Goal: Task Accomplishment & Management: Complete application form

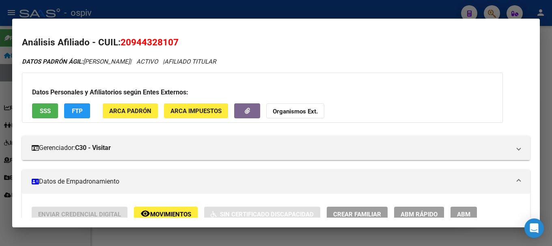
scroll to position [742, 0]
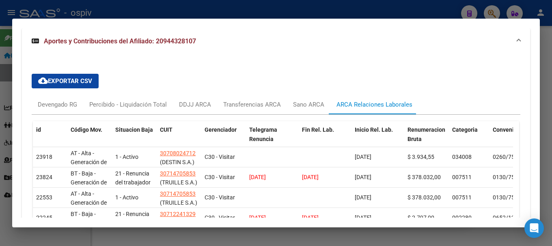
click at [489, 11] on div at bounding box center [276, 123] width 552 height 246
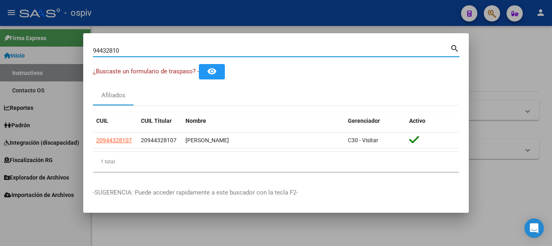
drag, startPoint x: 121, startPoint y: 50, endPoint x: 45, endPoint y: 30, distance: 78.3
click at [47, 32] on div "94432810 Buscar (apellido, dni, cuil, nro traspaso, cuit, obra social) search ¿…" at bounding box center [276, 123] width 552 height 246
type input "29954434"
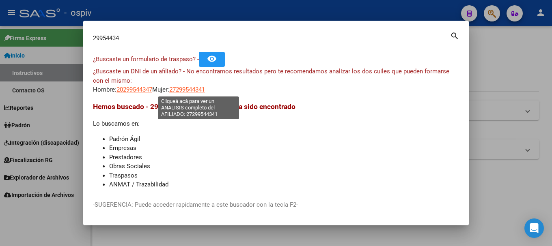
click at [196, 88] on span "27299544341" at bounding box center [187, 89] width 36 height 7
type textarea "27299544341"
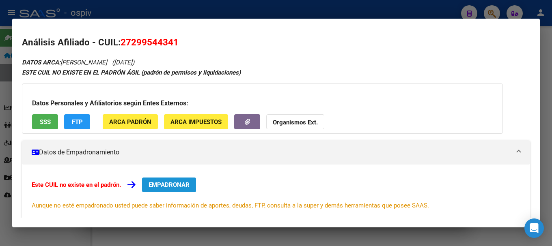
click at [177, 182] on span "EMPADRONAR" at bounding box center [169, 184] width 41 height 7
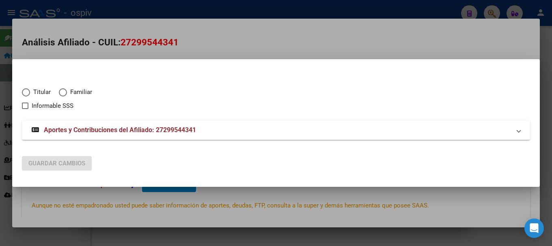
click at [37, 94] on span "Titular" at bounding box center [40, 92] width 21 height 9
click at [30, 94] on input "Titular" at bounding box center [26, 92] width 8 height 8
radio input "true"
checkbox input "true"
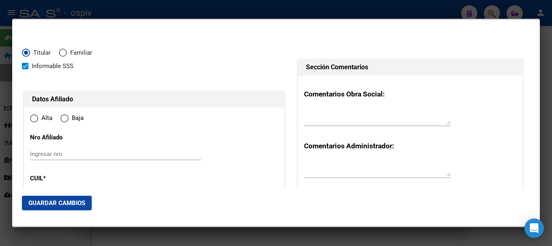
type input "27-29954434-1"
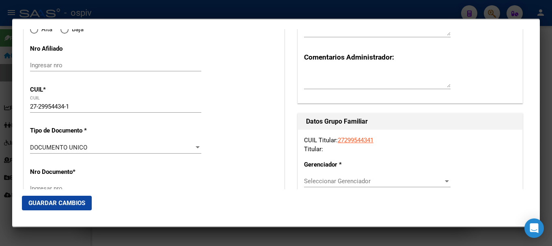
type input "29954434"
type input "[PERSON_NAME]"
type input "[DATE]"
type input "BERAZATEGUI"
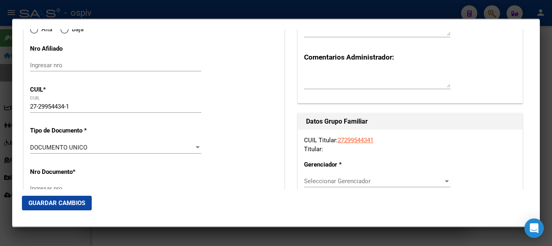
type input "1884"
type input "117 B ESQ 10"
type input "1003"
type input "0"
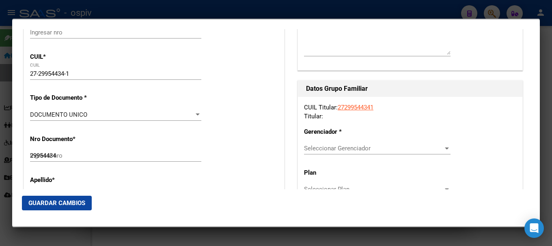
radio input "true"
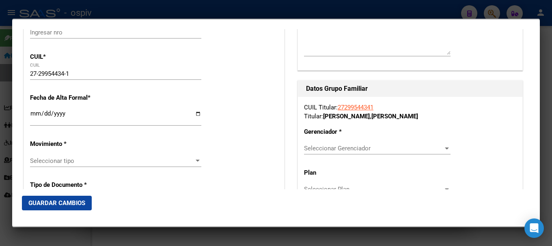
type input "BERAZATEGUI"
click at [37, 117] on input "Ingresar fecha" at bounding box center [115, 116] width 171 height 13
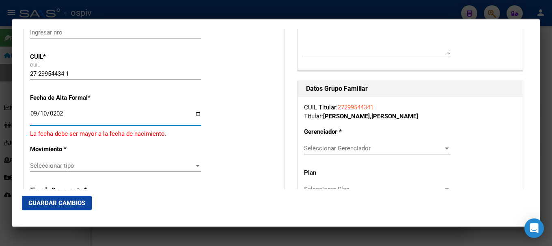
type input "[DATE]"
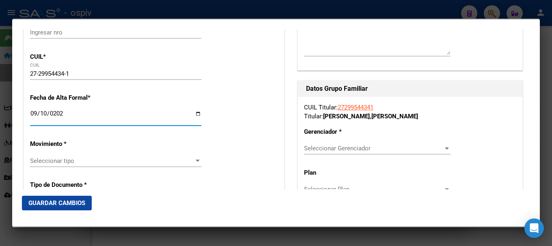
click at [51, 168] on div "Seleccionar tipo Seleccionar tipo" at bounding box center [115, 165] width 171 height 20
click at [51, 165] on div "Seleccionar tipo Seleccionar tipo" at bounding box center [115, 161] width 171 height 12
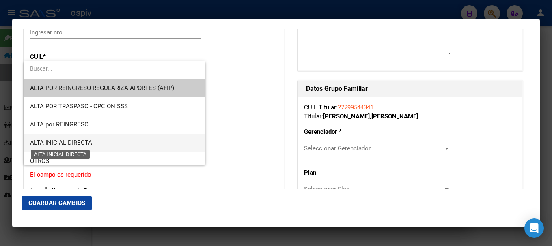
click at [58, 146] on span "ALTA INICIAL DIRECTA" at bounding box center [61, 142] width 62 height 7
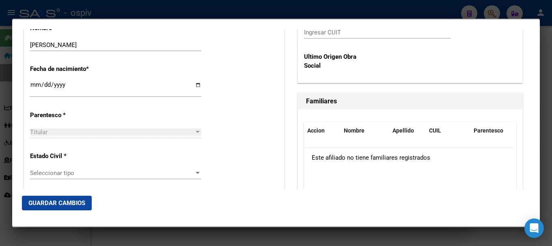
scroll to position [446, 0]
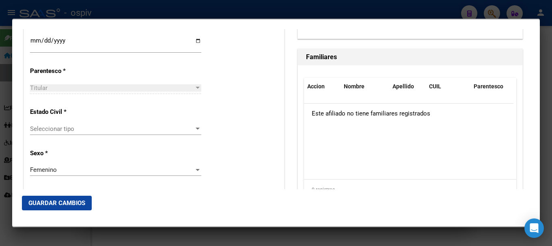
click at [51, 134] on div "Seleccionar tipo Seleccionar tipo" at bounding box center [115, 129] width 171 height 12
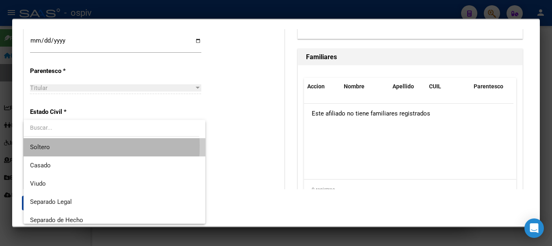
click at [50, 146] on span "Soltero" at bounding box center [114, 147] width 169 height 18
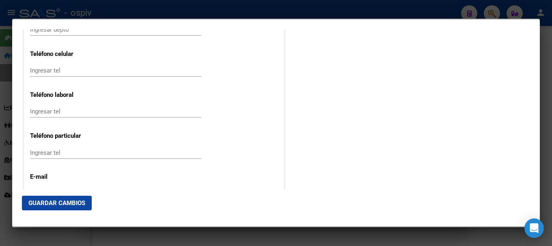
scroll to position [1055, 0]
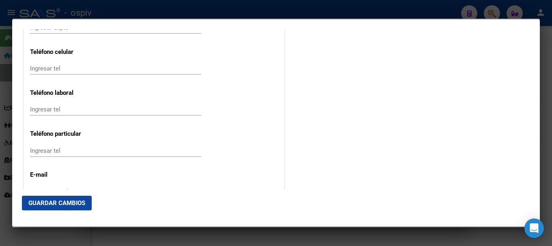
click at [82, 70] on input "Ingresar tel" at bounding box center [115, 68] width 171 height 7
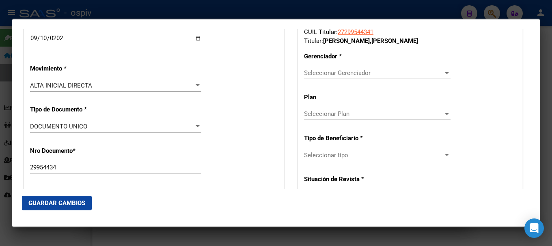
scroll to position [284, 0]
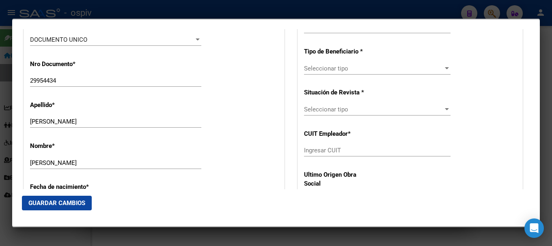
click at [337, 73] on div "Seleccionar tipo Seleccionar tipo" at bounding box center [377, 68] width 146 height 12
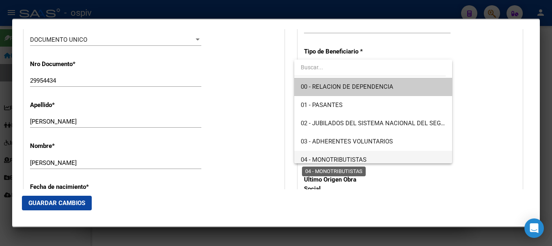
scroll to position [81, 0]
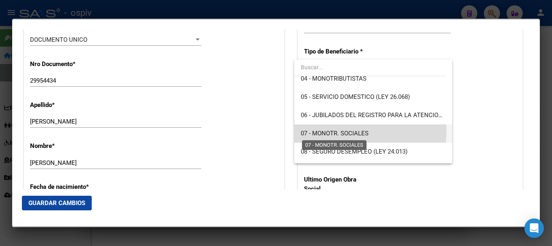
click at [348, 132] on span "07 - MONOTR. SOCIALES" at bounding box center [335, 133] width 68 height 7
type input "27-29954434-1"
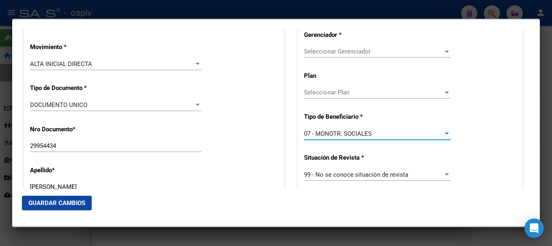
scroll to position [162, 0]
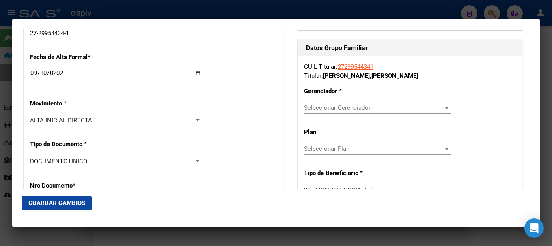
click at [343, 110] on span "Seleccionar Gerenciador" at bounding box center [373, 107] width 139 height 7
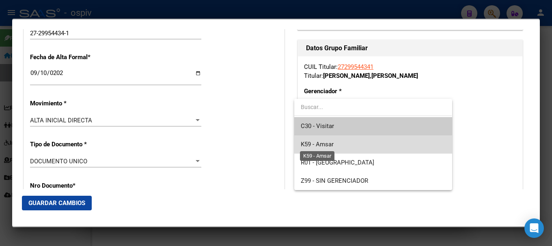
click at [324, 146] on span "K59 - Amsar" at bounding box center [317, 144] width 33 height 7
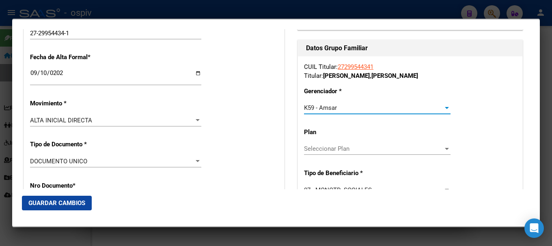
click at [67, 200] on span "Guardar Cambios" at bounding box center [56, 203] width 57 height 7
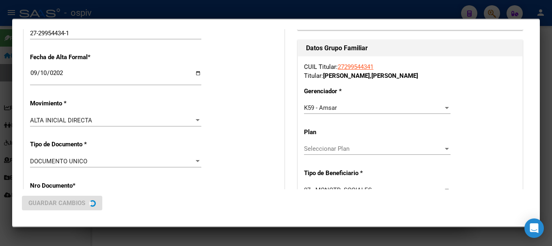
scroll to position [0, 0]
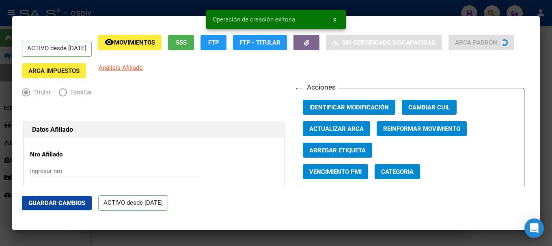
click at [405, 172] on span "Categoria" at bounding box center [397, 171] width 32 height 7
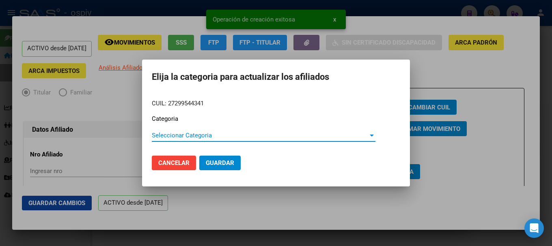
click at [170, 136] on span "Seleccionar Categoria" at bounding box center [260, 135] width 216 height 7
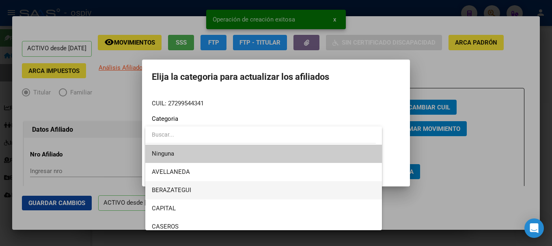
drag, startPoint x: 173, startPoint y: 186, endPoint x: 191, endPoint y: 182, distance: 18.3
click at [174, 186] on span "BERAZATEGUI" at bounding box center [264, 190] width 224 height 18
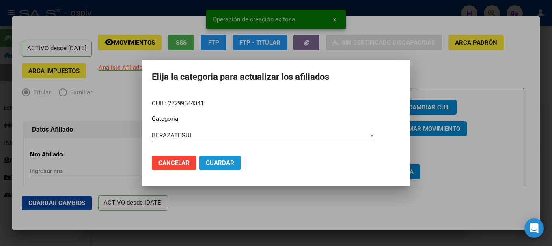
click at [221, 163] on span "Guardar" at bounding box center [220, 162] width 28 height 7
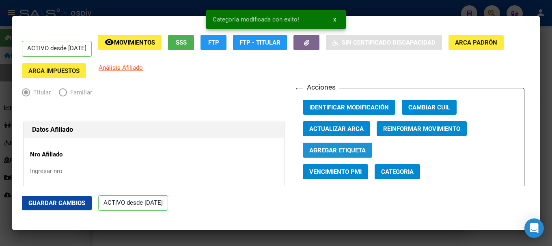
click at [324, 147] on span "Agregar Etiqueta" at bounding box center [337, 150] width 56 height 7
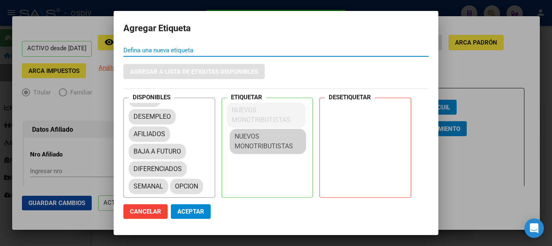
scroll to position [11, 0]
drag, startPoint x: 167, startPoint y: 176, endPoint x: 263, endPoint y: 116, distance: 113.0
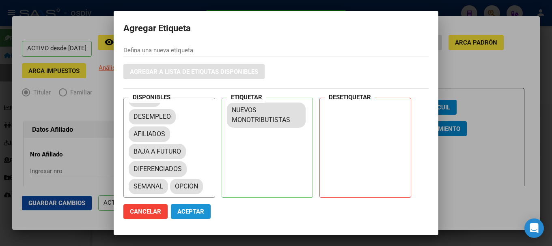
drag, startPoint x: 183, startPoint y: 207, endPoint x: 175, endPoint y: 56, distance: 151.6
click at [183, 207] on button "Aceptar" at bounding box center [191, 212] width 40 height 15
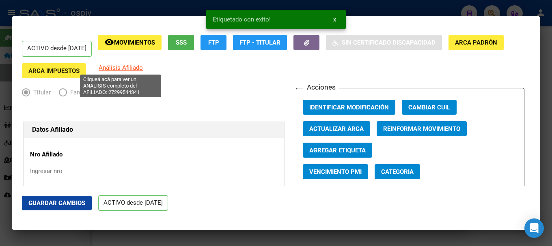
click at [113, 69] on span "Análisis Afiliado" at bounding box center [121, 67] width 44 height 7
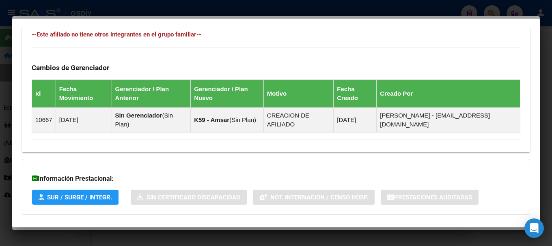
scroll to position [489, 0]
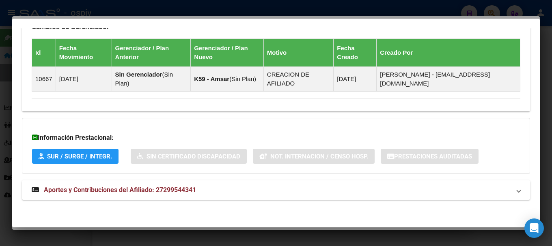
drag, startPoint x: 114, startPoint y: 186, endPoint x: 119, endPoint y: 185, distance: 5.3
click at [114, 186] on span "Aportes y Contribuciones del Afiliado: 27299544341" at bounding box center [120, 190] width 152 height 8
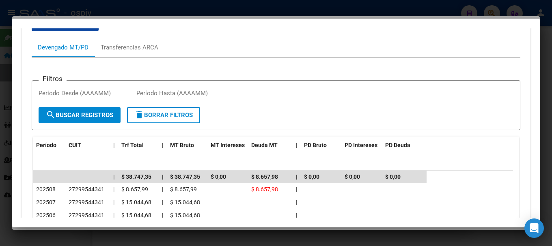
scroll to position [711, 0]
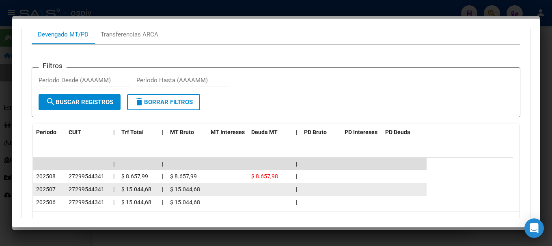
click at [68, 186] on datatable-body-cell "27299544341" at bounding box center [87, 189] width 45 height 13
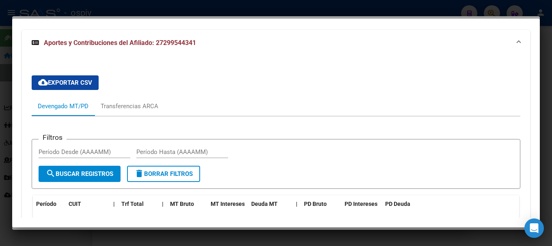
scroll to position [589, 0]
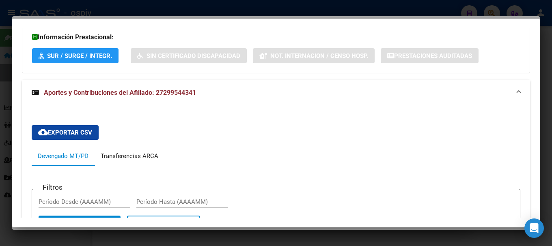
click at [135, 156] on div "Transferencias ARCA" at bounding box center [130, 156] width 58 height 9
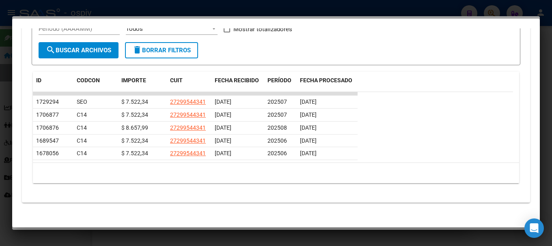
scroll to position [785, 0]
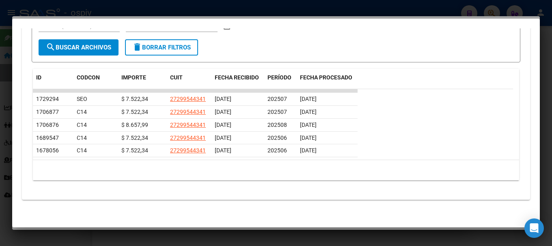
click at [0, 107] on div at bounding box center [276, 123] width 552 height 246
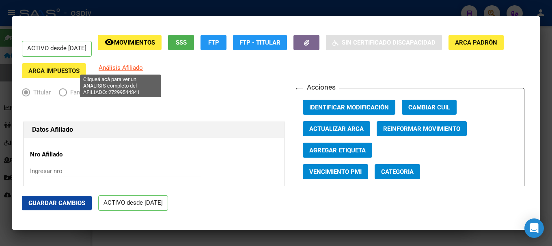
click at [118, 68] on span "Análisis Afiliado" at bounding box center [121, 67] width 44 height 7
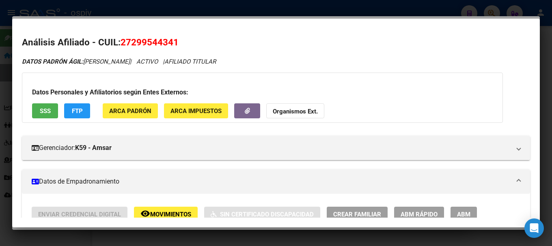
click at [84, 111] on button "FTP" at bounding box center [77, 110] width 26 height 15
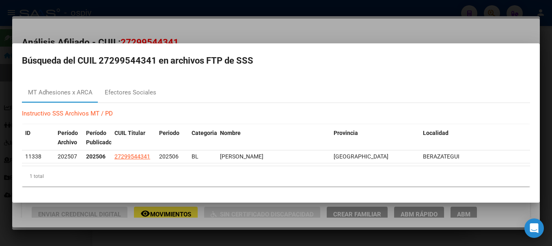
click at [484, 3] on div at bounding box center [276, 123] width 552 height 246
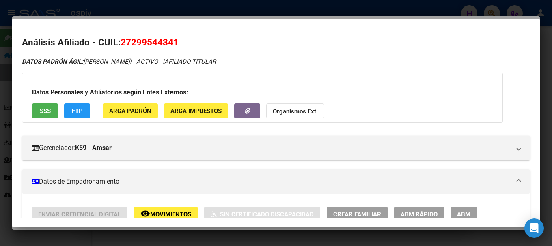
drag, startPoint x: 497, startPoint y: 11, endPoint x: 194, endPoint y: 30, distance: 303.3
click at [495, 11] on div at bounding box center [276, 123] width 552 height 246
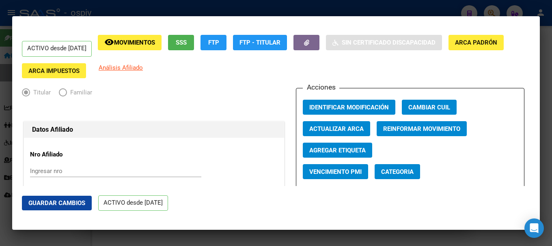
click at [490, 10] on div at bounding box center [276, 123] width 552 height 246
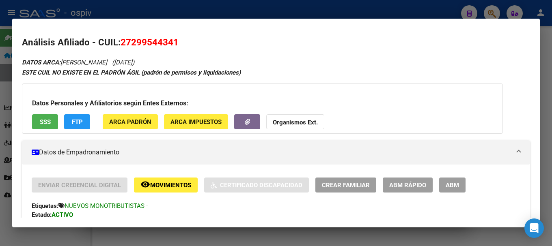
click at [492, 7] on div at bounding box center [276, 123] width 552 height 246
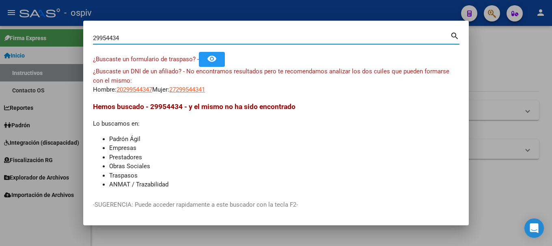
drag, startPoint x: 125, startPoint y: 40, endPoint x: 0, endPoint y: -10, distance: 134.4
click at [0, 0] on html "menu - ospiv person Firma Express Inicio Instructivos Contacto OS Reportes Padr…" at bounding box center [276, 123] width 552 height 246
type input "37298027"
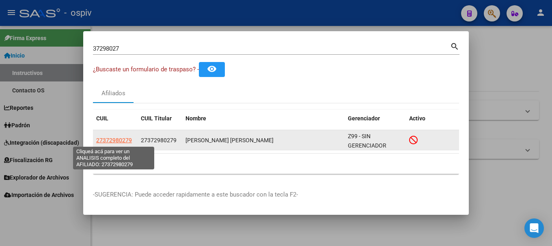
click at [125, 143] on span "27372980279" at bounding box center [114, 140] width 36 height 6
type textarea "27372980279"
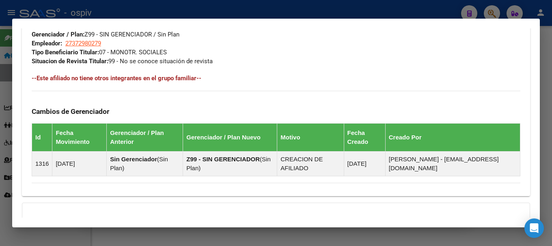
scroll to position [506, 0]
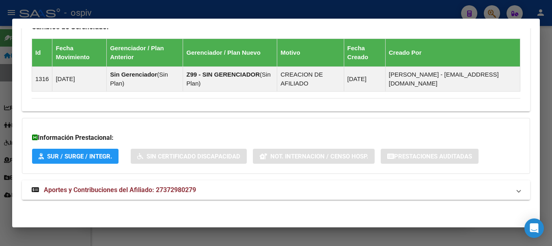
click at [124, 187] on span "Aportes y Contribuciones del Afiliado: 27372980279" at bounding box center [120, 190] width 152 height 8
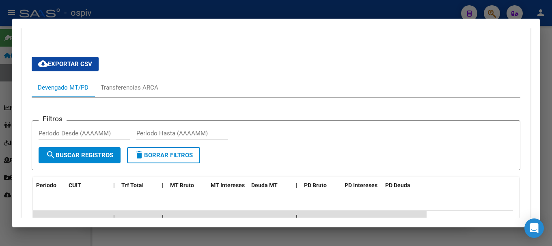
scroll to position [670, 0]
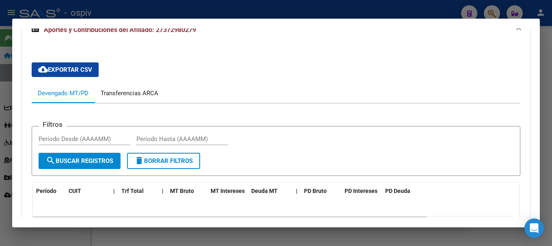
click at [119, 92] on div "Transferencias ARCA" at bounding box center [130, 93] width 58 height 9
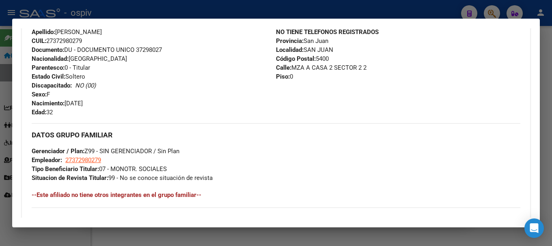
scroll to position [264, 0]
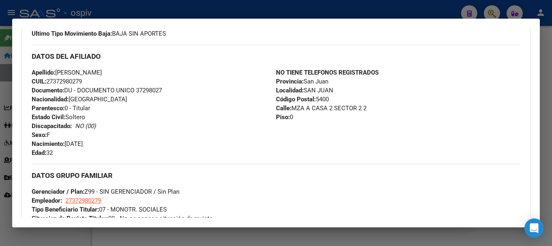
drag, startPoint x: 48, startPoint y: 79, endPoint x: 94, endPoint y: 81, distance: 45.5
click at [94, 81] on div "Apellido: [PERSON_NAME] CUIL: 27372980279 Documento: DU - DOCUMENTO UNICO 37298…" at bounding box center [154, 112] width 244 height 89
copy span "27372980279"
drag, startPoint x: 497, startPoint y: 13, endPoint x: 172, endPoint y: 3, distance: 325.6
click at [494, 13] on div at bounding box center [276, 123] width 552 height 246
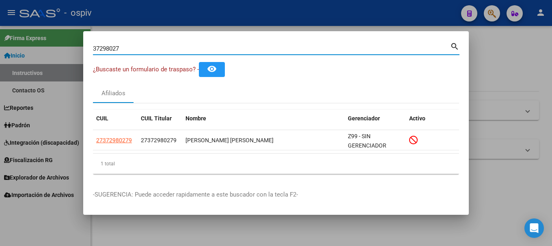
drag, startPoint x: 125, startPoint y: 48, endPoint x: 35, endPoint y: 37, distance: 90.3
click at [38, 37] on div "37298027 Buscar (apellido, dni, cuil, nro traspaso, cuit, obra social) search ¿…" at bounding box center [276, 123] width 552 height 246
type input "16264334"
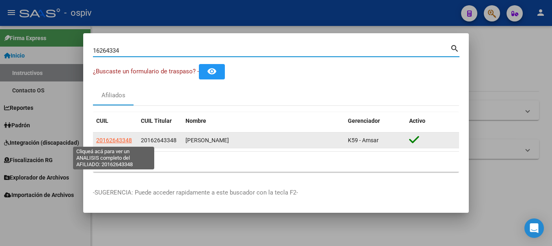
click at [125, 140] on span "20162643348" at bounding box center [114, 140] width 36 height 6
type textarea "20162643348"
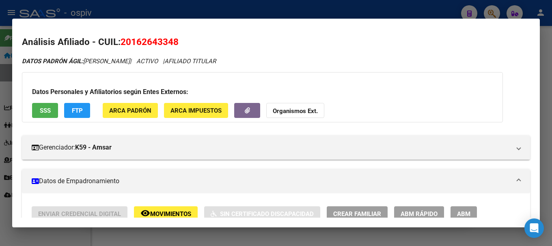
scroll to position [0, 0]
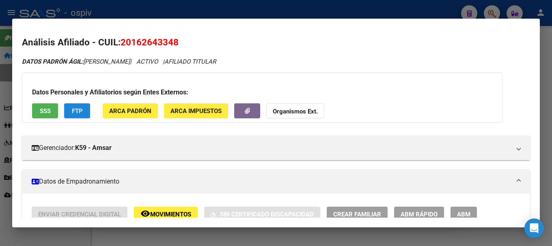
click at [84, 108] on button "FTP" at bounding box center [77, 110] width 26 height 15
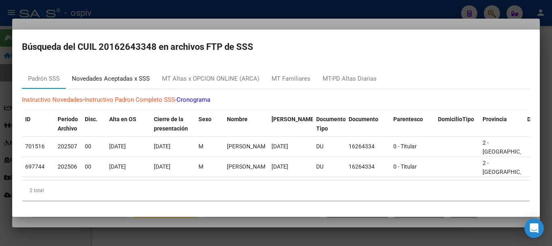
click at [102, 76] on div "Novedades Aceptadas x SSS" at bounding box center [111, 78] width 78 height 9
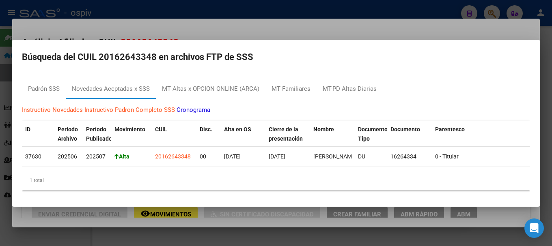
click at [0, 128] on div at bounding box center [276, 123] width 552 height 246
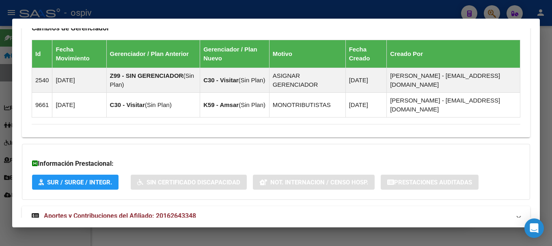
scroll to position [520, 0]
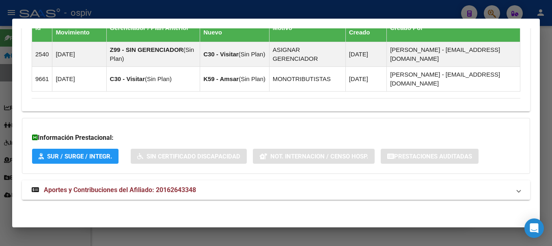
click at [172, 190] on span "Aportes y Contribuciones del Afiliado: 20162643348" at bounding box center [120, 190] width 152 height 8
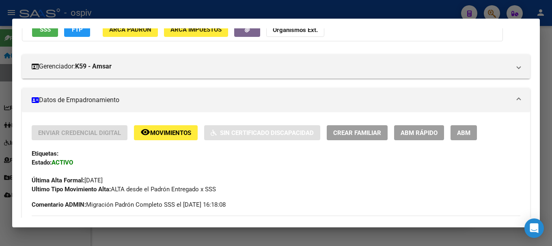
scroll to position [0, 0]
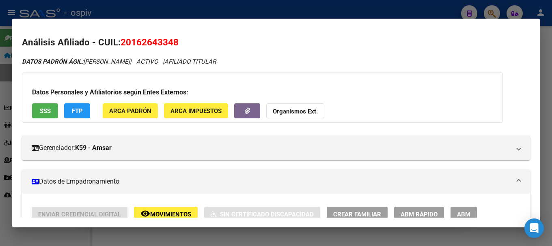
drag, startPoint x: 123, startPoint y: 43, endPoint x: 214, endPoint y: 45, distance: 90.9
click at [214, 45] on h2 "Análisis Afiliado - CUIL: 20162643348" at bounding box center [276, 43] width 508 height 14
copy span "20162643348"
click at [494, 15] on div at bounding box center [276, 123] width 552 height 246
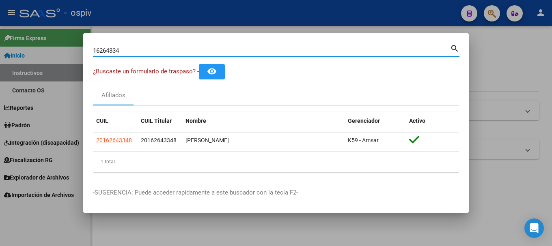
drag, startPoint x: 135, startPoint y: 47, endPoint x: 72, endPoint y: 52, distance: 63.5
click at [76, 52] on div "16264334 Buscar (apellido, dni, cuil, nro traspaso, cuit, obra social) search ¿…" at bounding box center [276, 123] width 552 height 246
type input "37298027"
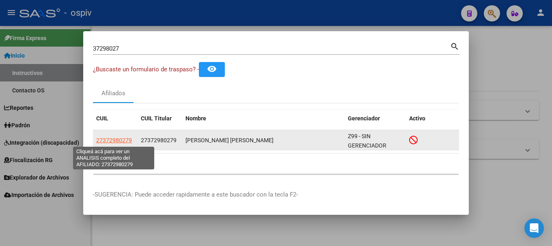
click at [118, 140] on span "27372980279" at bounding box center [114, 140] width 36 height 6
type textarea "27372980279"
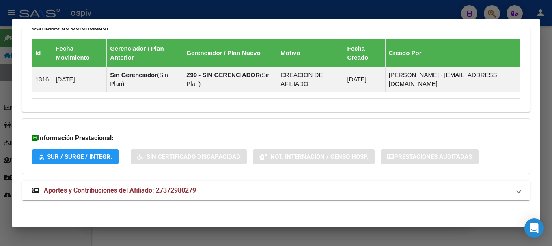
scroll to position [506, 0]
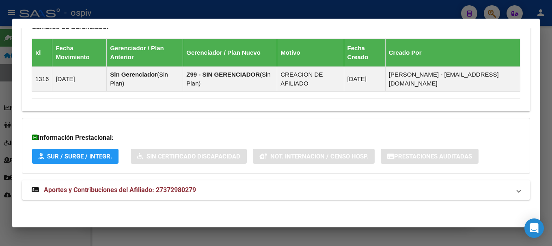
click at [126, 193] on span "Aportes y Contribuciones del Afiliado: 27372980279" at bounding box center [120, 190] width 152 height 8
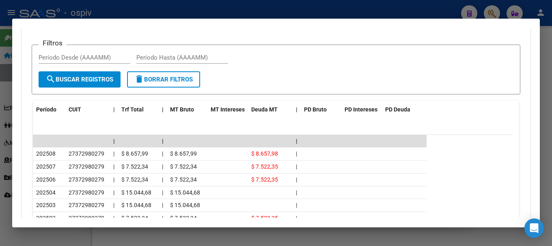
scroll to position [803, 0]
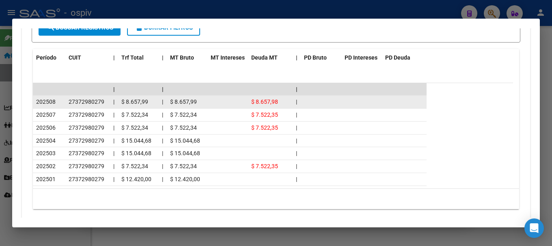
drag, startPoint x: 69, startPoint y: 101, endPoint x: 109, endPoint y: 99, distance: 39.8
click at [109, 99] on datatable-body-cell "27372980279" at bounding box center [87, 102] width 45 height 13
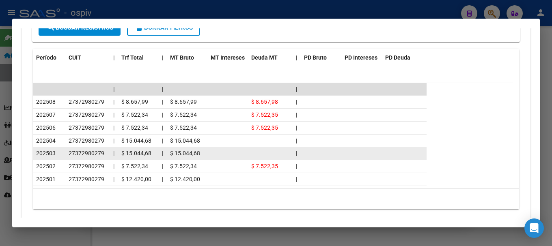
copy span "27372980279"
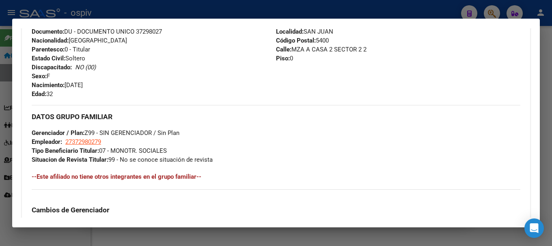
scroll to position [317, 0]
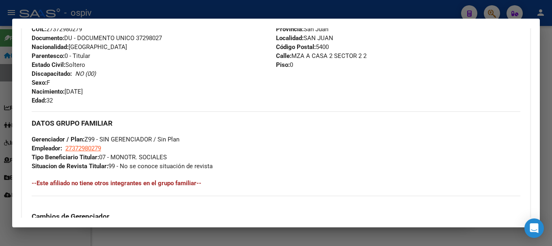
click at [497, 13] on div at bounding box center [276, 123] width 552 height 246
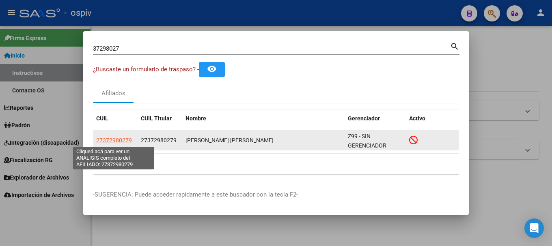
click at [126, 139] on span "27372980279" at bounding box center [114, 140] width 36 height 6
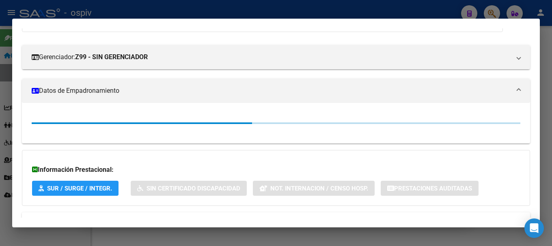
scroll to position [122, 0]
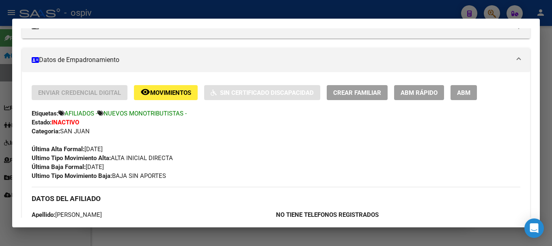
click at [468, 89] on span "ABM" at bounding box center [463, 92] width 13 height 7
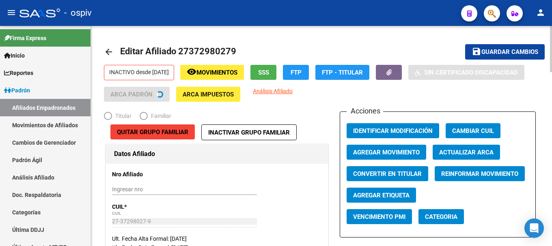
radio input "true"
type input "27-37298027-9"
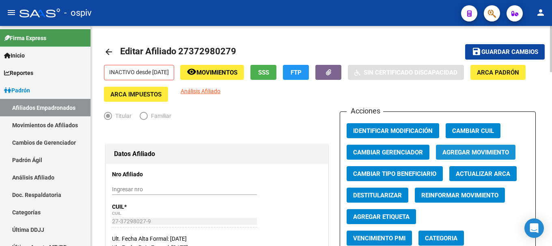
click at [454, 154] on span "Agregar Movimiento" at bounding box center [475, 152] width 67 height 7
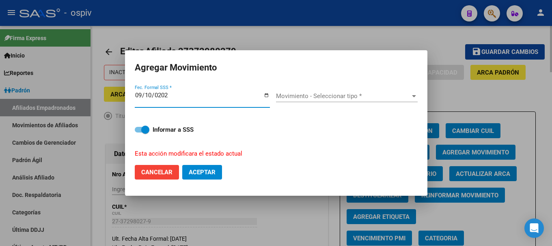
type input "[DATE]"
click at [319, 94] on span "Movimiento - Seleccionar tipo *" at bounding box center [343, 96] width 134 height 7
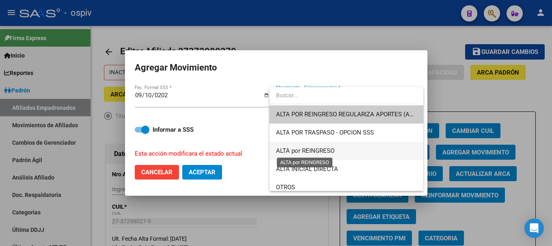
click at [316, 151] on span "ALTA por REINGRESO" at bounding box center [305, 150] width 58 height 7
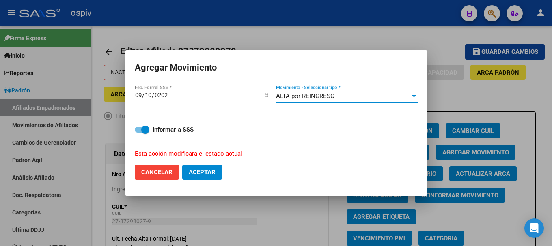
drag, startPoint x: 205, startPoint y: 168, endPoint x: 234, endPoint y: 164, distance: 29.2
click at [205, 169] on span "Aceptar" at bounding box center [202, 172] width 27 height 7
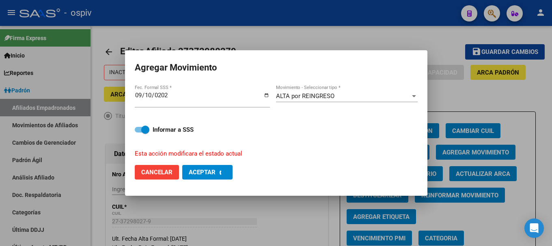
checkbox input "false"
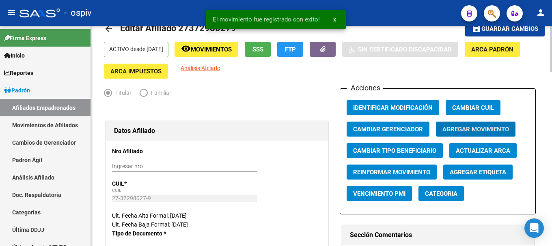
scroll to position [41, 0]
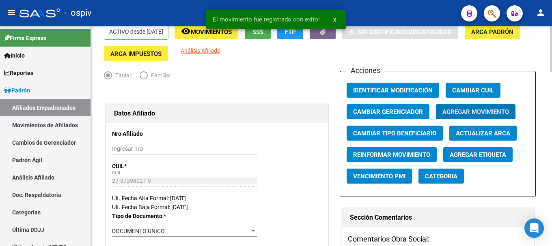
click at [482, 113] on span "Agregar Movimiento" at bounding box center [475, 111] width 67 height 7
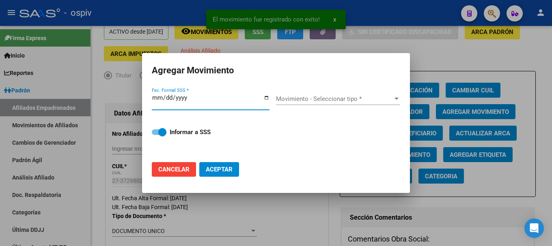
drag, startPoint x: 168, startPoint y: 168, endPoint x: 420, endPoint y: 185, distance: 252.9
click at [175, 169] on span "Cancelar" at bounding box center [173, 169] width 31 height 7
checkbox input "false"
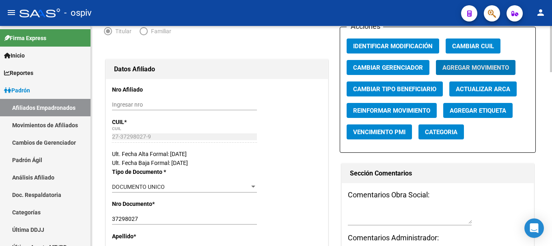
scroll to position [81, 0]
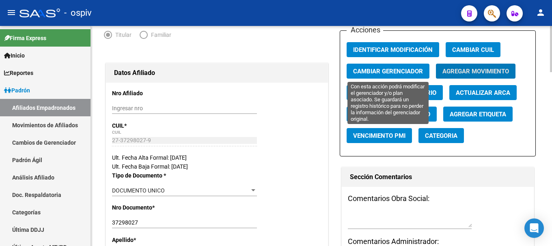
click at [383, 69] on span "Cambiar Gerenciador" at bounding box center [388, 71] width 70 height 7
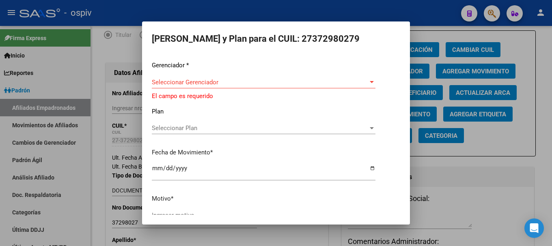
click at [205, 86] on div "Seleccionar Gerenciador Seleccionar Gerenciador" at bounding box center [264, 82] width 224 height 12
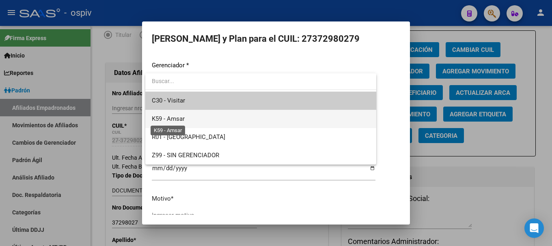
click at [180, 121] on span "K59 - Amsar" at bounding box center [168, 118] width 33 height 7
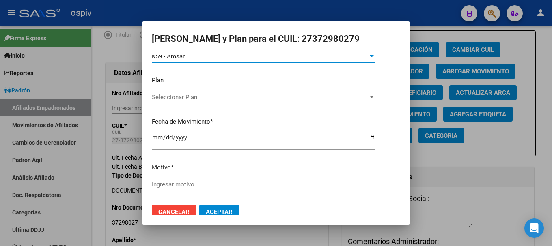
scroll to position [37, 0]
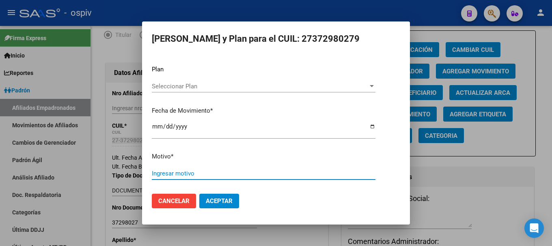
click at [178, 170] on input "Ingresar motivo" at bounding box center [264, 173] width 224 height 7
type input "monotributo"
click at [202, 198] on button "Aceptar" at bounding box center [219, 201] width 40 height 15
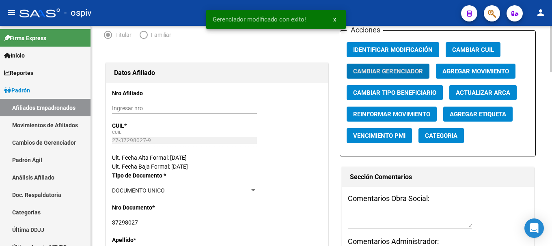
scroll to position [0, 0]
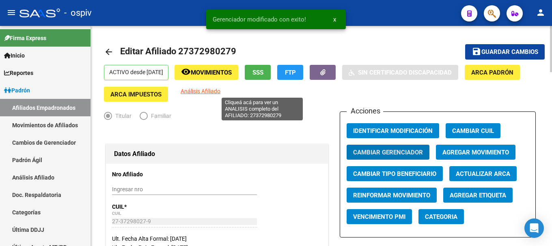
click at [220, 89] on span "Análisis Afiliado" at bounding box center [201, 91] width 40 height 6
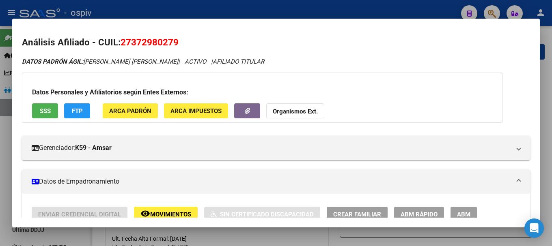
click at [493, 14] on div at bounding box center [276, 123] width 552 height 246
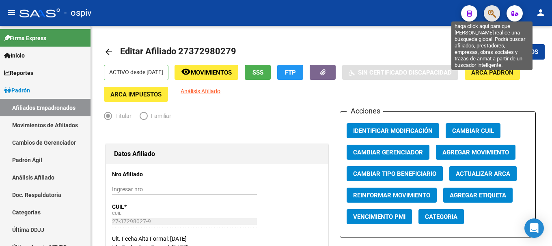
click at [493, 14] on icon "button" at bounding box center [492, 13] width 8 height 9
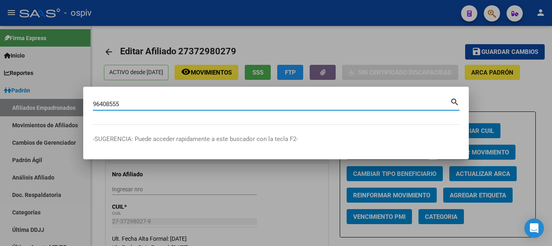
type input "96408555"
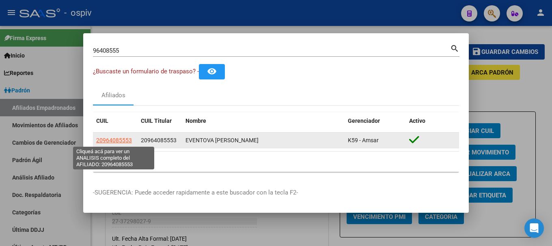
click at [109, 143] on span "20964085553" at bounding box center [114, 140] width 36 height 6
type textarea "20964085553"
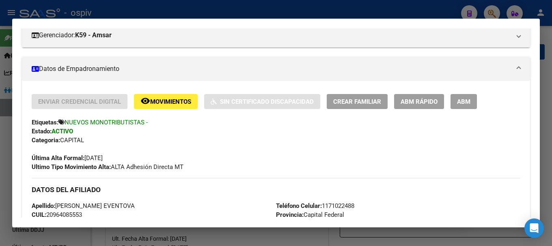
scroll to position [108, 0]
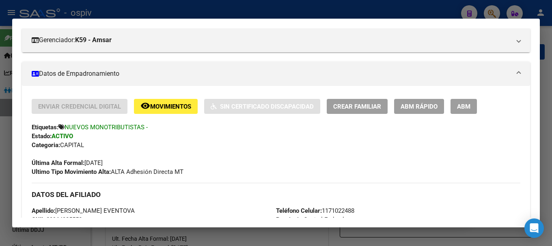
click at [469, 103] on span "ABM" at bounding box center [463, 106] width 13 height 7
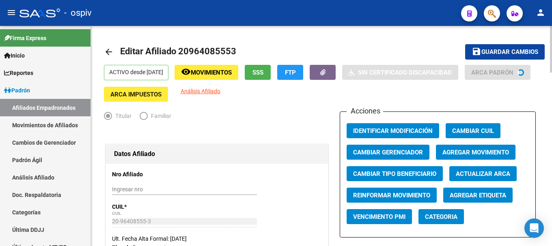
click at [481, 153] on span "Agregar Movimiento" at bounding box center [475, 152] width 67 height 7
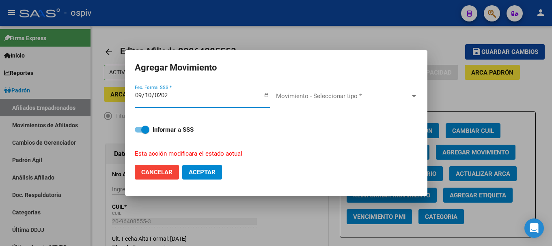
type input "[DATE]"
click at [326, 90] on div "Movimiento - Seleccionar tipo * Movimiento - Seleccionar tipo *" at bounding box center [347, 96] width 142 height 12
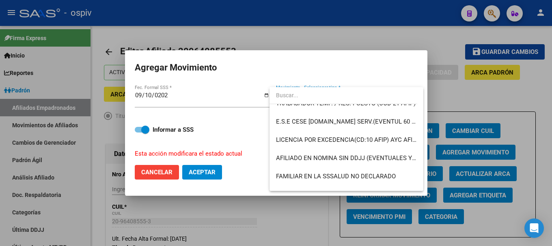
scroll to position [590, 0]
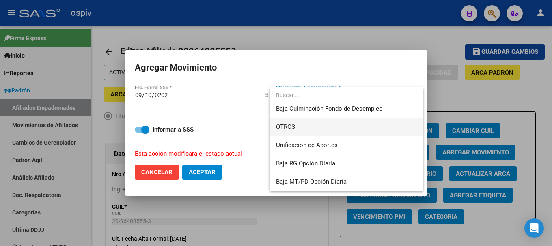
click at [301, 131] on span "OTROS" at bounding box center [346, 127] width 141 height 18
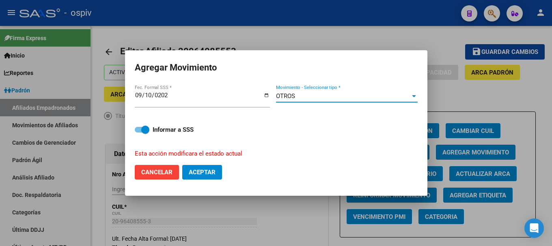
click at [207, 170] on span "Aceptar" at bounding box center [202, 172] width 27 height 7
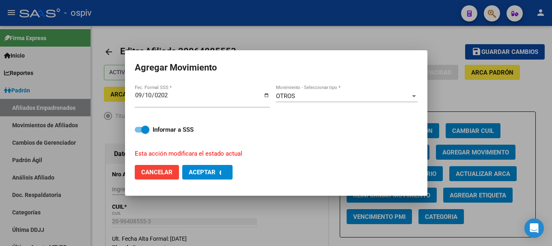
checkbox input "false"
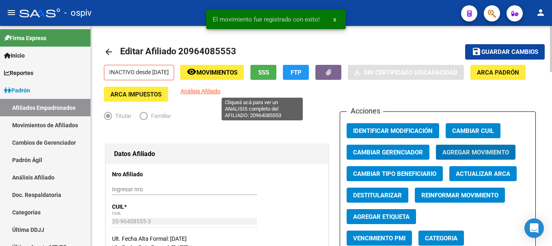
click at [220, 94] on span "Análisis Afiliado" at bounding box center [201, 91] width 40 height 6
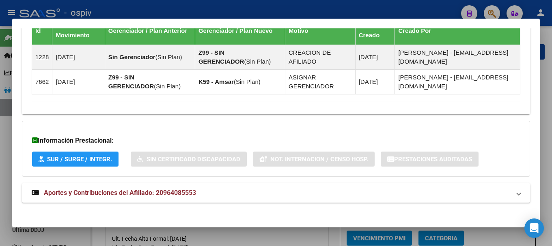
scroll to position [531, 0]
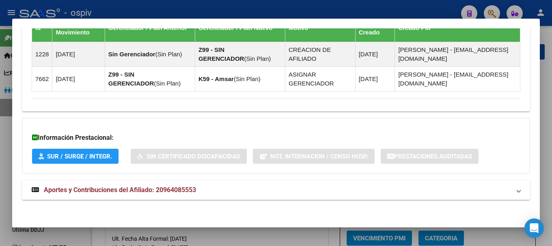
click at [180, 187] on span "Aportes y Contribuciones del Afiliado: 20964085553" at bounding box center [120, 190] width 152 height 8
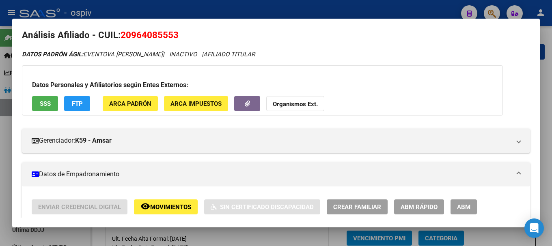
scroll to position [0, 0]
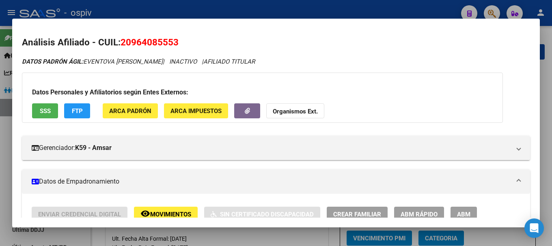
click at [79, 109] on span "FTP" at bounding box center [77, 111] width 11 height 7
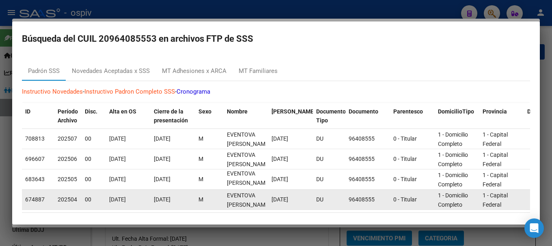
scroll to position [31, 0]
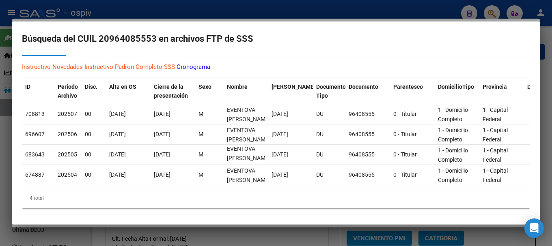
click at [491, 9] on div at bounding box center [276, 123] width 552 height 246
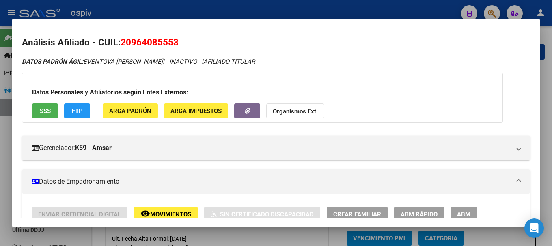
drag, startPoint x: 492, startPoint y: 13, endPoint x: 343, endPoint y: 16, distance: 148.5
click at [492, 13] on div at bounding box center [276, 123] width 552 height 246
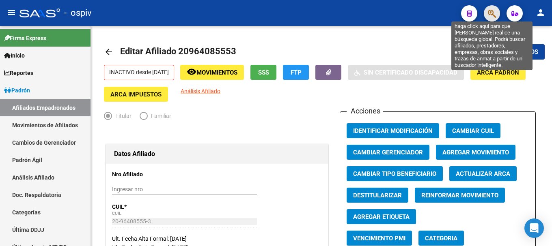
click at [493, 11] on icon "button" at bounding box center [492, 13] width 8 height 9
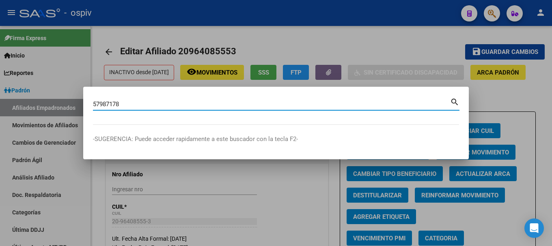
type input "57987178"
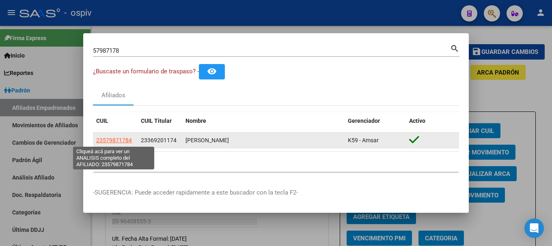
click at [116, 138] on span "23579871784" at bounding box center [114, 140] width 36 height 6
type textarea "23579871784"
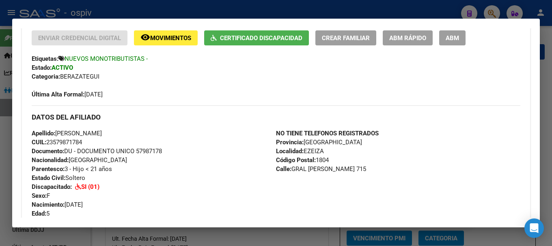
scroll to position [243, 0]
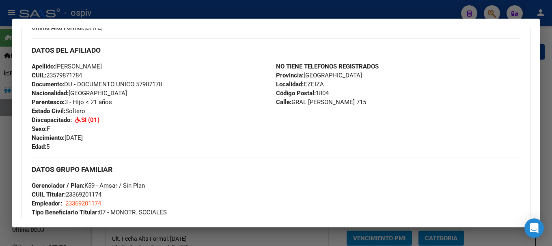
click at [495, 13] on div at bounding box center [276, 123] width 552 height 246
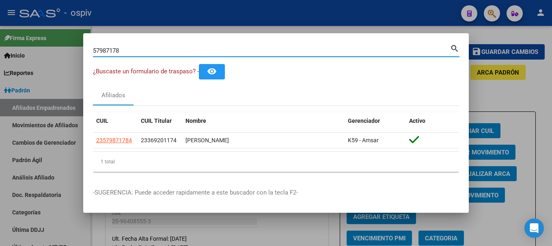
drag, startPoint x: 127, startPoint y: 51, endPoint x: 42, endPoint y: 50, distance: 84.8
click at [42, 50] on div "57987178 Buscar (apellido, dni, cuil, nro traspaso, cuit, obra social) search ¿…" at bounding box center [276, 123] width 552 height 246
type input "24851772"
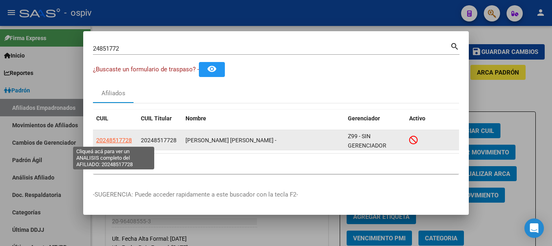
click at [112, 138] on span "20248517728" at bounding box center [114, 140] width 36 height 6
type textarea "20248517728"
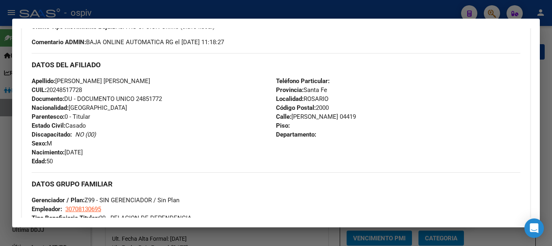
scroll to position [446, 0]
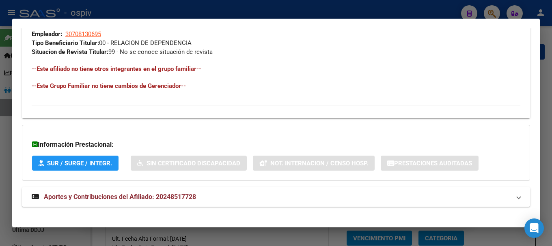
click at [146, 202] on strong "Aportes y Contribuciones del Afiliado: 20248517728" at bounding box center [114, 197] width 164 height 10
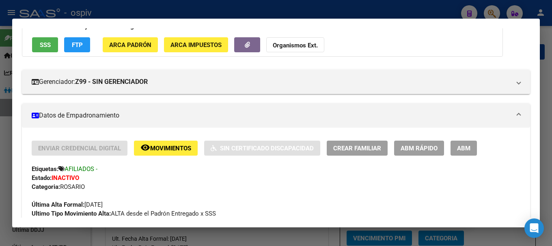
scroll to position [61, 0]
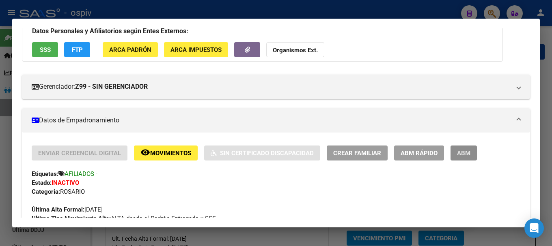
click at [459, 158] on button "ABM" at bounding box center [463, 153] width 26 height 15
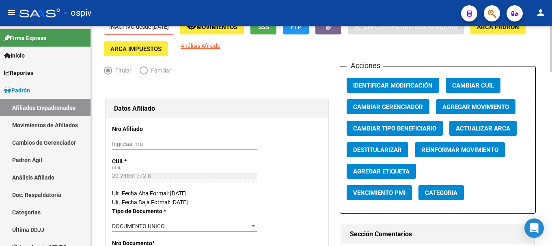
scroll to position [162, 0]
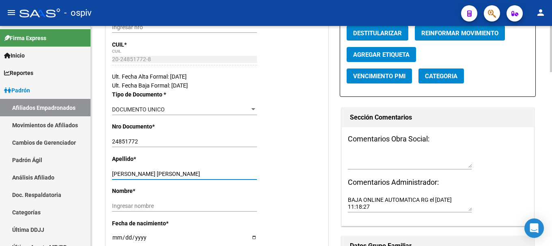
drag, startPoint x: 132, startPoint y: 174, endPoint x: 171, endPoint y: 171, distance: 39.0
click at [171, 171] on input "[PERSON_NAME] [PERSON_NAME]" at bounding box center [184, 174] width 145 height 7
type input "[PERSON_NAME]"
click at [119, 210] on div "Ingresar nombre" at bounding box center [184, 205] width 145 height 11
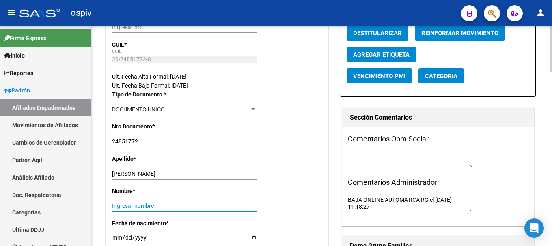
paste input "[PERSON_NAME]"
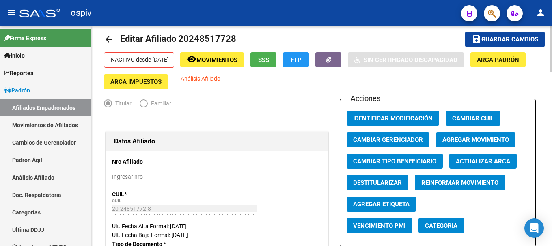
scroll to position [0, 0]
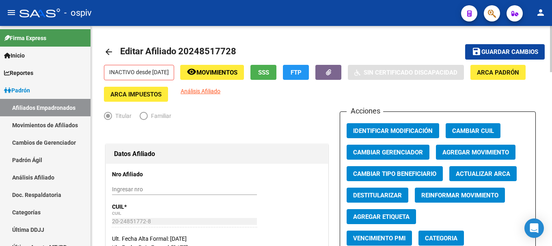
type input "[PERSON_NAME]"
click at [504, 48] on span "save Guardar cambios" at bounding box center [505, 51] width 67 height 7
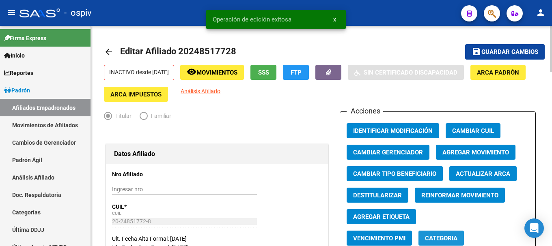
click at [444, 239] on span "Categoria" at bounding box center [441, 238] width 32 height 7
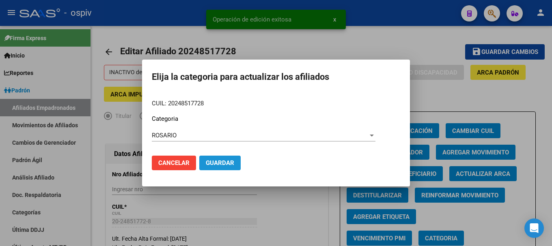
click at [229, 162] on span "Guardar" at bounding box center [220, 162] width 28 height 7
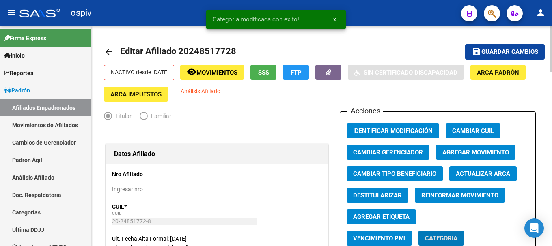
click at [380, 219] on span "Agregar Etiqueta" at bounding box center [381, 216] width 56 height 7
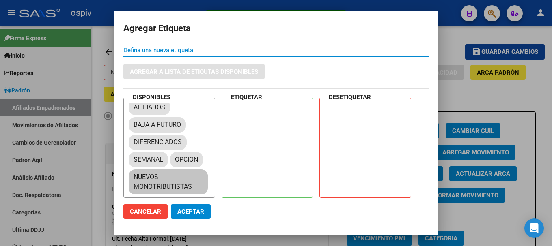
scroll to position [38, 0]
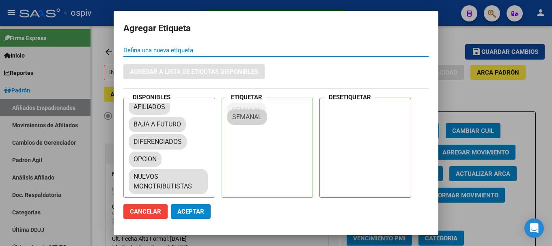
drag, startPoint x: 138, startPoint y: 156, endPoint x: 240, endPoint y: 112, distance: 111.4
drag, startPoint x: 146, startPoint y: 108, endPoint x: 264, endPoint y: 133, distance: 119.9
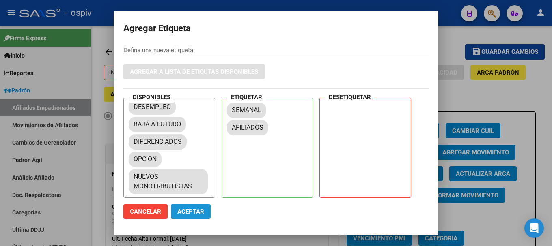
click at [190, 212] on span "Aceptar" at bounding box center [190, 211] width 27 height 7
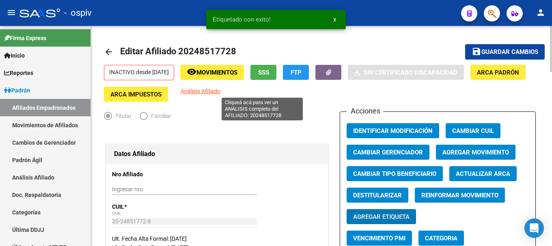
click at [220, 89] on span "Análisis Afiliado" at bounding box center [201, 91] width 40 height 6
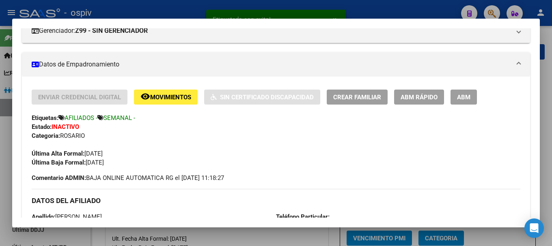
scroll to position [122, 0]
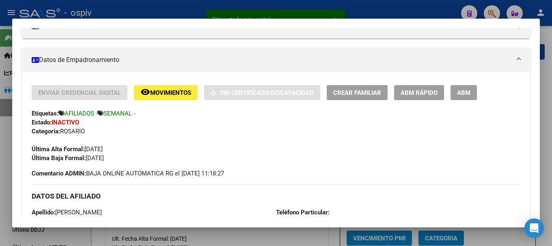
click at [469, 91] on span "ABM" at bounding box center [463, 92] width 13 height 7
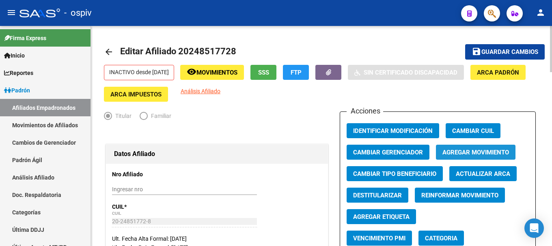
click at [468, 151] on span "Agregar Movimiento" at bounding box center [475, 152] width 67 height 7
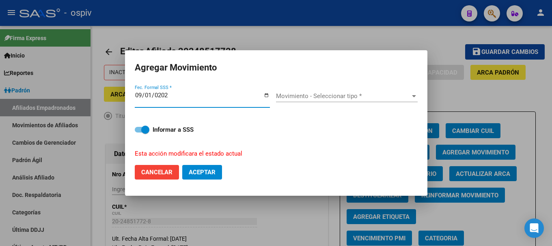
type input "[DATE]"
click at [297, 100] on div "Movimiento - Seleccionar tipo * Movimiento - Seleccionar tipo *" at bounding box center [347, 96] width 142 height 12
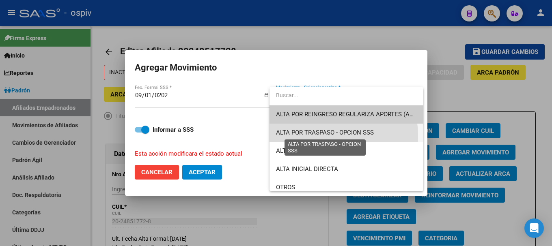
click at [324, 136] on span "ALTA POR TRASPASO - OPCION SSS" at bounding box center [325, 132] width 98 height 7
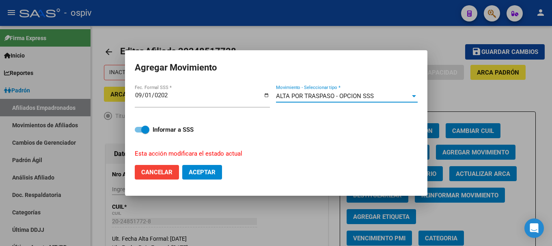
click at [196, 169] on span "Aceptar" at bounding box center [202, 172] width 27 height 7
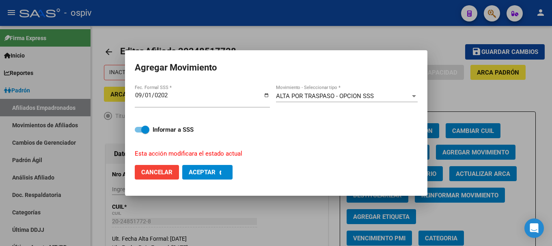
checkbox input "false"
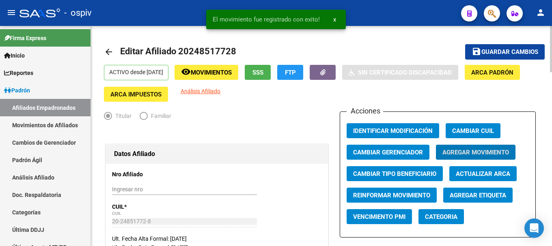
click at [220, 95] on app-link-go-to "Análisis Afiliado" at bounding box center [201, 94] width 40 height 15
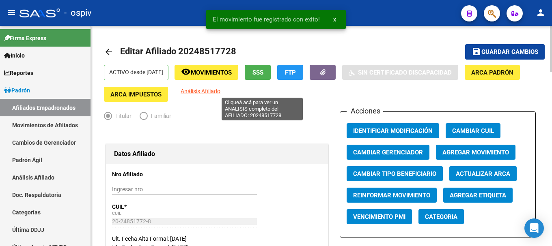
click at [220, 93] on span "Análisis Afiliado" at bounding box center [201, 91] width 40 height 6
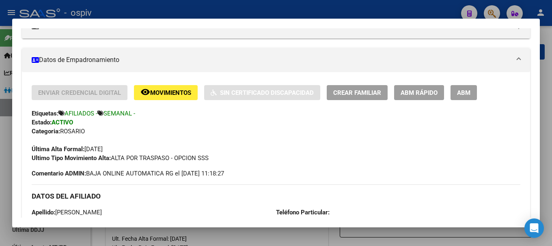
click at [493, 12] on div at bounding box center [276, 123] width 552 height 246
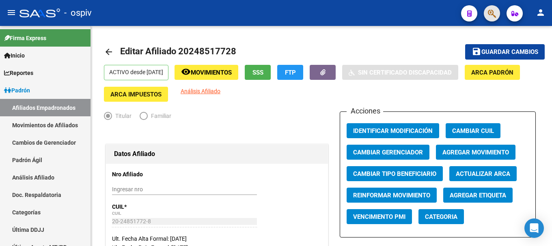
click at [498, 18] on button "button" at bounding box center [492, 13] width 16 height 16
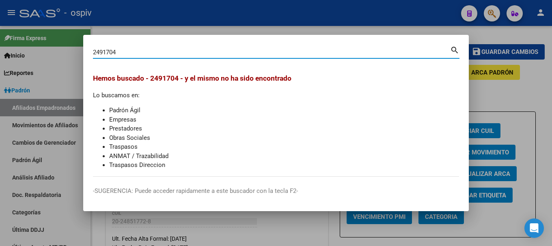
drag, startPoint x: 125, startPoint y: 53, endPoint x: 73, endPoint y: 48, distance: 51.8
click at [73, 48] on div "2491704 Buscar (apellido, dni, cuil, nro traspaso, cuit, obra social) search [P…" at bounding box center [276, 123] width 552 height 246
type input "24491704"
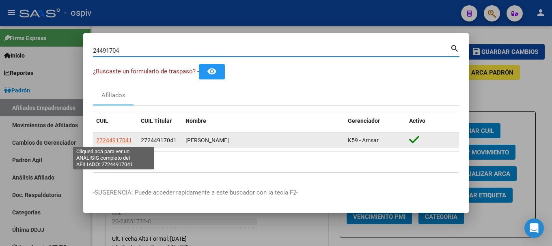
click at [120, 139] on span "27244917041" at bounding box center [114, 140] width 36 height 6
type textarea "27244917041"
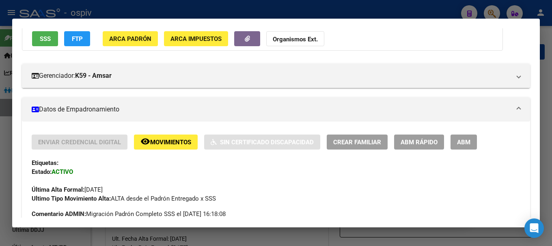
scroll to position [81, 0]
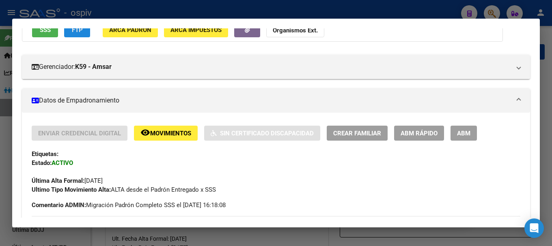
click at [82, 32] on span "FTP" at bounding box center [77, 29] width 11 height 7
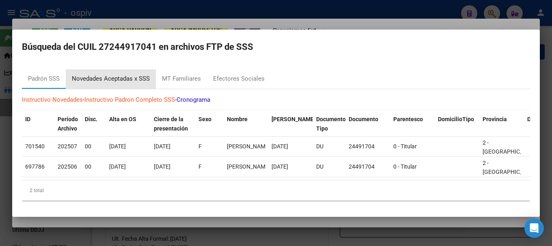
click at [123, 75] on div "Novedades Aceptadas x SSS" at bounding box center [111, 78] width 78 height 9
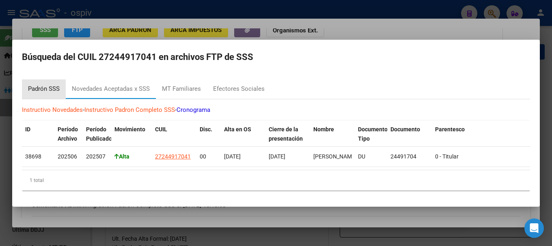
click at [54, 84] on div "Padrón SSS" at bounding box center [44, 88] width 32 height 9
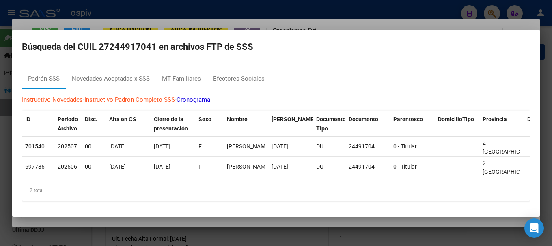
click at [492, 11] on div at bounding box center [276, 123] width 552 height 246
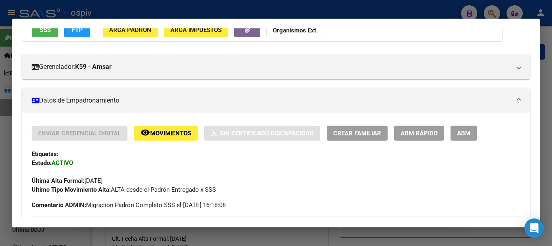
scroll to position [75, 0]
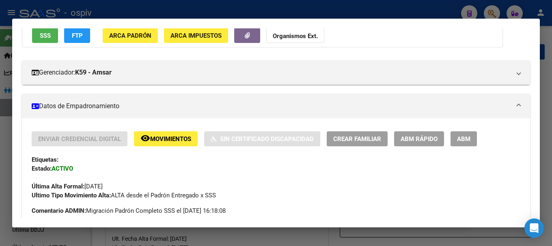
click at [491, 15] on div at bounding box center [276, 123] width 552 height 246
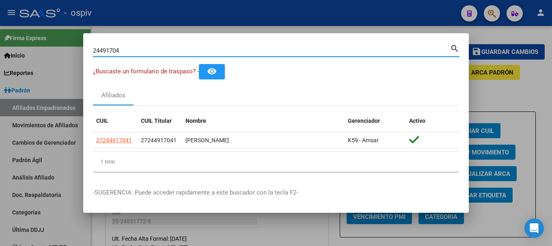
drag, startPoint x: 127, startPoint y: 49, endPoint x: 71, endPoint y: 43, distance: 56.3
click at [71, 43] on div "24491704 Buscar (apellido, dni, cuil, nro traspaso, cuit, obra social) search ¿…" at bounding box center [276, 123] width 552 height 246
type input "29030951"
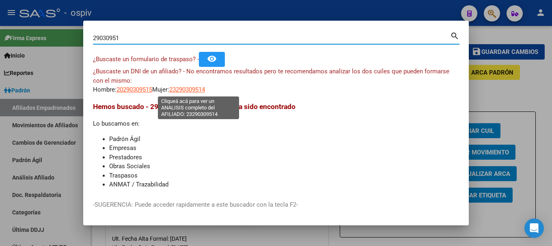
click at [205, 89] on span "23290309514" at bounding box center [187, 89] width 36 height 7
type textarea "23290309514"
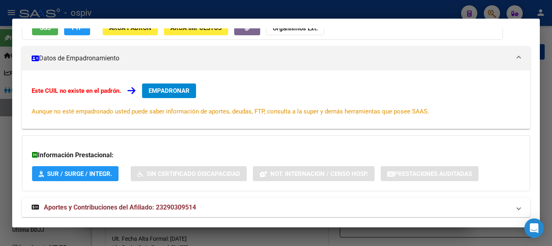
scroll to position [101, 0]
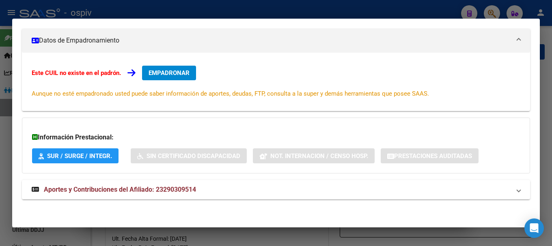
click at [180, 77] on span "EMPADRONAR" at bounding box center [169, 72] width 41 height 7
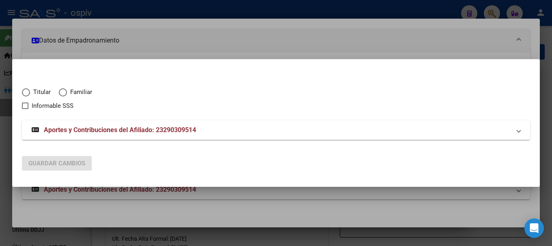
click at [30, 94] on span "Titular" at bounding box center [40, 92] width 21 height 9
click at [30, 94] on input "Titular" at bounding box center [26, 92] width 8 height 8
radio input "true"
checkbox input "true"
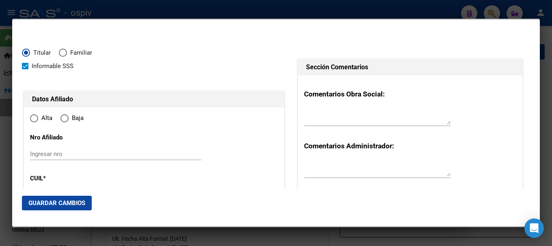
type input "23-29030951-4"
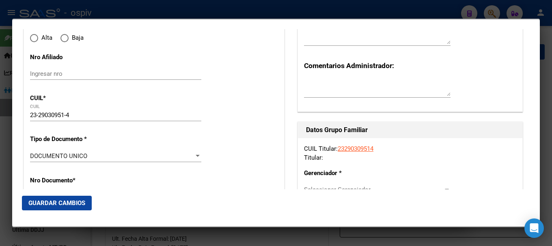
scroll to position [81, 0]
radio input "true"
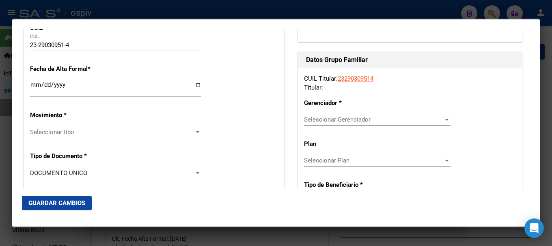
scroll to position [162, 0]
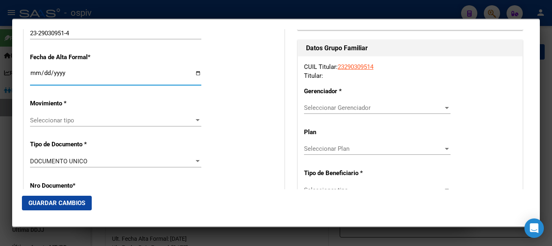
click at [34, 76] on input "Ingresar fecha" at bounding box center [115, 76] width 171 height 13
type input "[DATE]"
click at [39, 122] on span "Seleccionar tipo" at bounding box center [112, 120] width 164 height 7
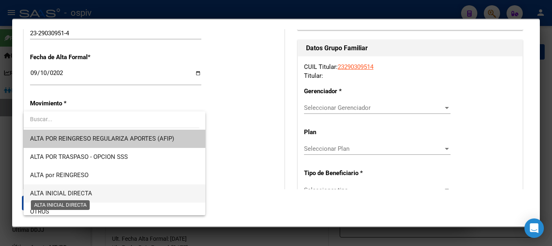
click at [74, 192] on span "ALTA INICIAL DIRECTA" at bounding box center [61, 193] width 62 height 7
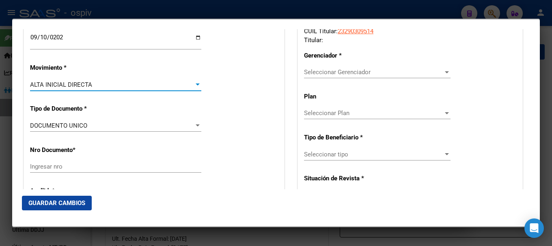
scroll to position [243, 0]
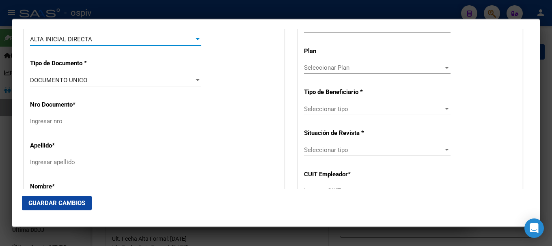
click at [50, 122] on input "Ingresar nro" at bounding box center [115, 121] width 171 height 7
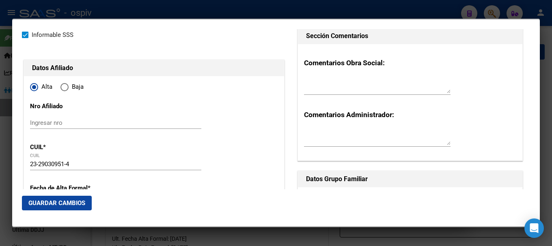
scroll to position [81, 0]
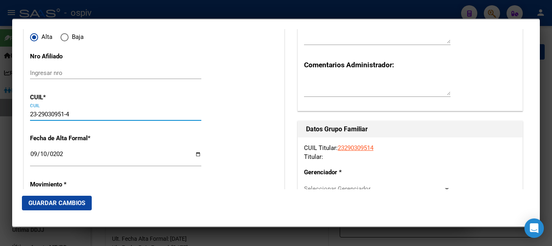
click at [44, 115] on input "23-29030951-4" at bounding box center [115, 114] width 171 height 7
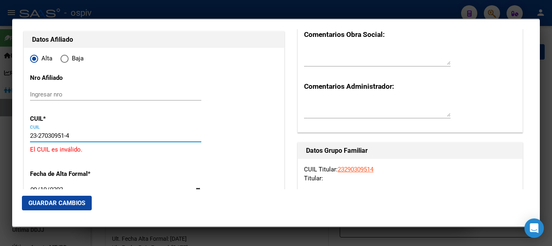
scroll to position [41, 0]
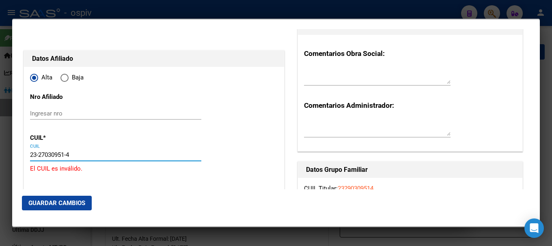
click at [79, 157] on input "23-27030951-4" at bounding box center [115, 154] width 171 height 7
click at [37, 154] on input "23-27030951-4" at bounding box center [115, 154] width 171 height 7
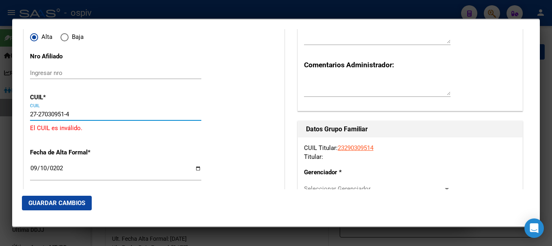
click at [73, 113] on input "27-27030951-4" at bounding box center [115, 114] width 171 height 7
drag, startPoint x: 67, startPoint y: 111, endPoint x: 72, endPoint y: 112, distance: 5.3
click at [72, 112] on input "27-27030951-4" at bounding box center [115, 114] width 171 height 7
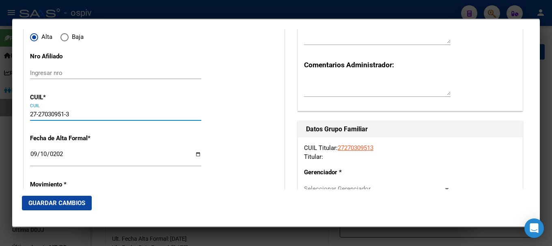
type input "27-27030951-3"
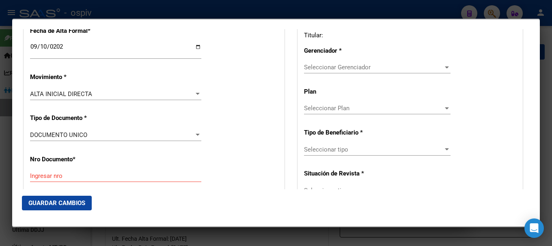
type input "27030951"
type input "[PERSON_NAME]"
type input "MARINA DE [PERSON_NAME]"
type input "[DATE]"
type input "[GEOGRAPHIC_DATA]"
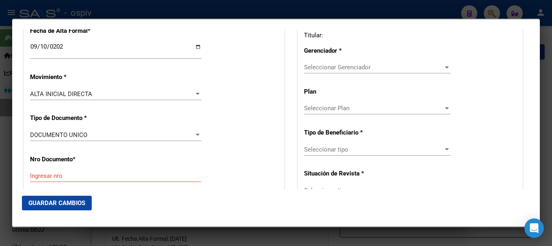
type input "4200"
type input "511 B TARAPAYA"
type input "258"
type input "0"
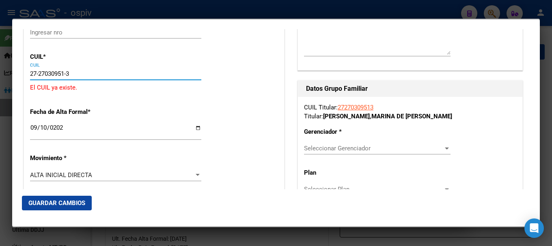
scroll to position [0, 0]
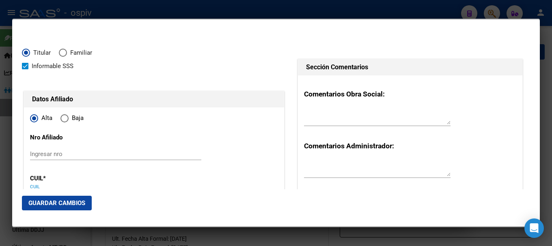
click at [488, 11] on div at bounding box center [276, 123] width 552 height 246
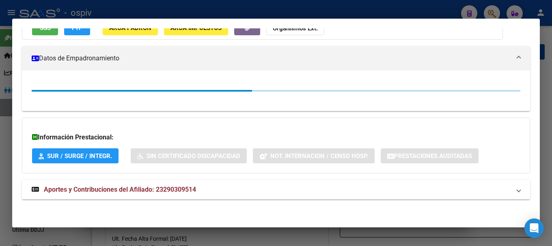
scroll to position [101, 0]
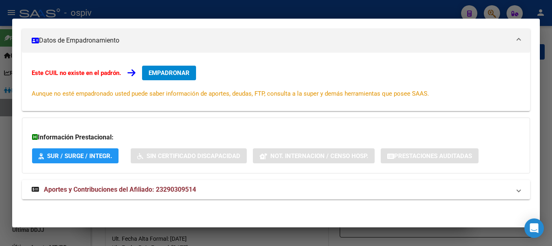
click at [494, 13] on div at bounding box center [276, 123] width 552 height 246
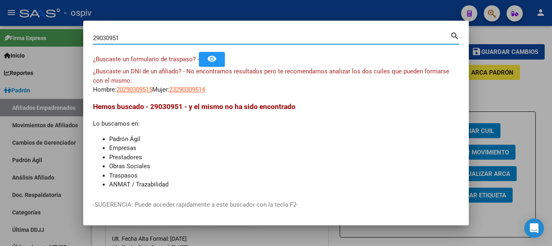
drag, startPoint x: 123, startPoint y: 39, endPoint x: 25, endPoint y: 24, distance: 99.3
click at [25, 24] on div "29030951 Buscar (apellido, dni, cuil, nro traspaso, cuit, obra social) search ¿…" at bounding box center [276, 123] width 552 height 246
type input "27030951"
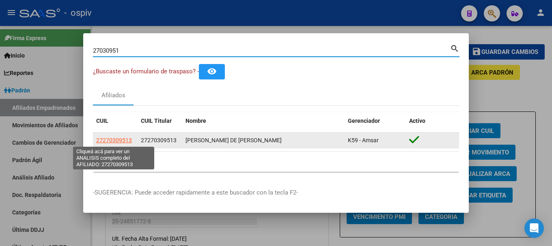
click at [122, 143] on span "27270309513" at bounding box center [114, 140] width 36 height 6
type textarea "27270309513"
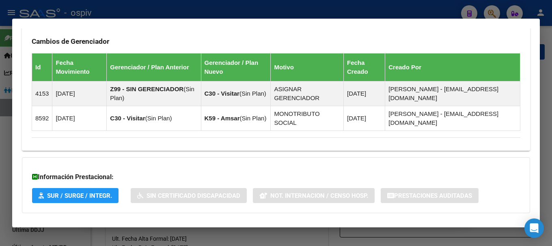
scroll to position [520, 0]
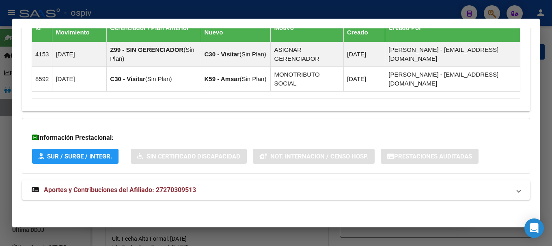
click at [177, 187] on span "Aportes y Contribuciones del Afiliado: 27270309513" at bounding box center [120, 190] width 152 height 8
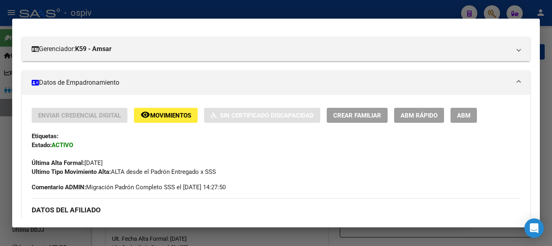
scroll to position [122, 0]
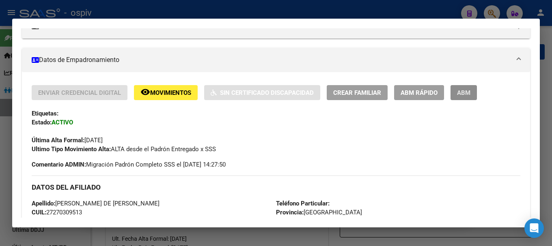
click at [469, 93] on span "ABM" at bounding box center [463, 92] width 13 height 7
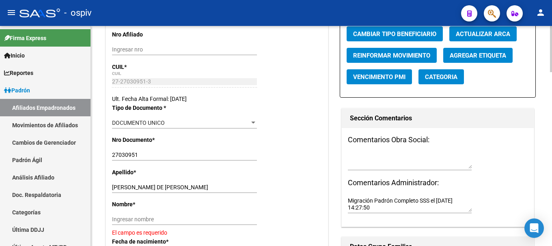
scroll to position [162, 0]
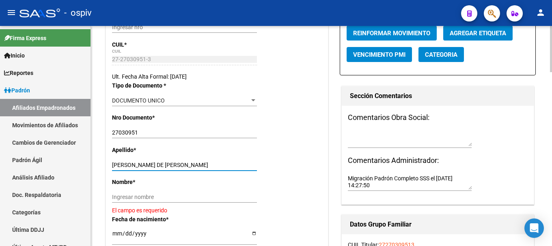
drag, startPoint x: 148, startPoint y: 165, endPoint x: 204, endPoint y: 168, distance: 56.1
click at [204, 168] on input "[PERSON_NAME] DE [PERSON_NAME]" at bounding box center [184, 165] width 145 height 7
type input "[PERSON_NAME]"
click at [123, 192] on div "Ingresar nombre" at bounding box center [184, 197] width 145 height 11
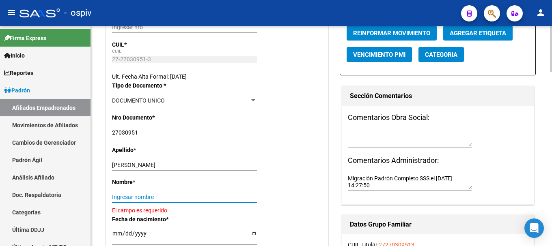
paste input "MARINA DE [PERSON_NAME]"
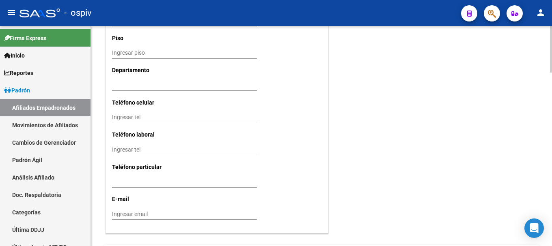
scroll to position [812, 0]
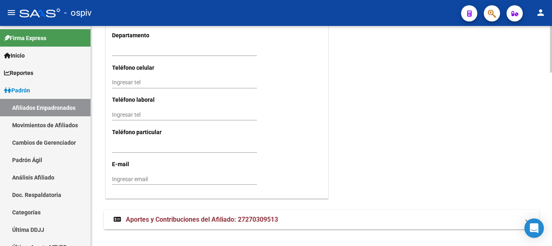
type input "MARINA DE [PERSON_NAME]"
click at [123, 82] on input "Ingresar tel" at bounding box center [184, 82] width 145 height 7
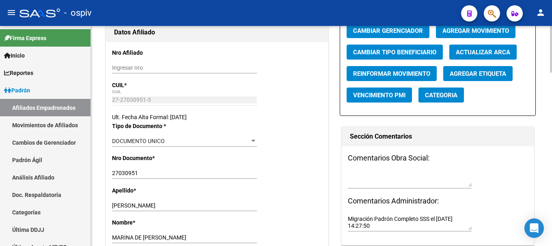
scroll to position [0, 0]
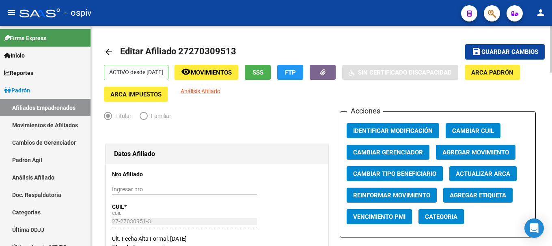
type input "3855049774"
click at [525, 48] on span "save Guardar cambios" at bounding box center [505, 51] width 67 height 7
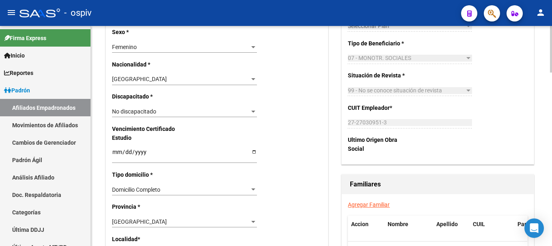
scroll to position [162, 0]
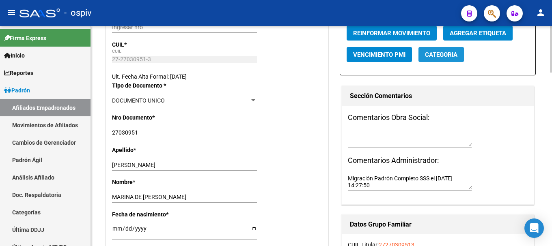
click at [448, 57] on span "Categoria" at bounding box center [441, 54] width 32 height 7
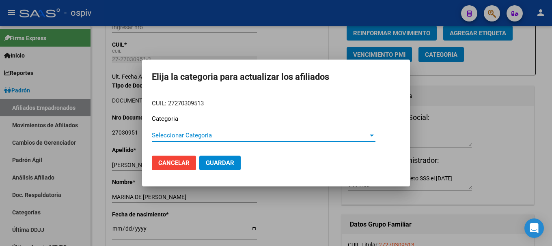
click at [213, 139] on span "Seleccionar Categoria" at bounding box center [260, 135] width 216 height 7
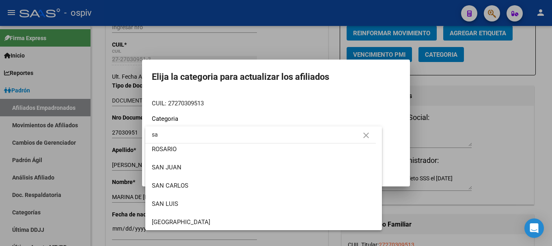
scroll to position [41, 0]
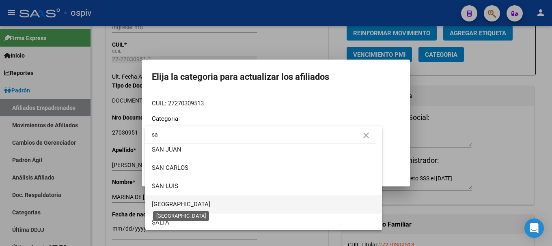
type input "sa"
click at [187, 207] on span "[GEOGRAPHIC_DATA]" at bounding box center [181, 204] width 58 height 7
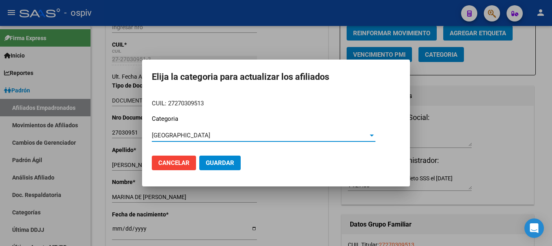
click at [214, 164] on span "Guardar" at bounding box center [220, 162] width 28 height 7
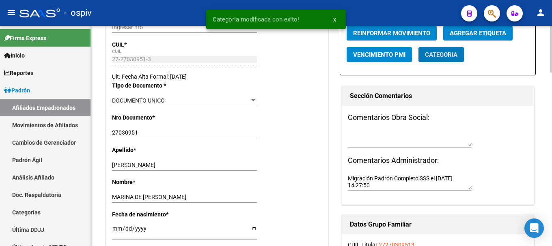
click at [489, 37] on span "Agregar Etiqueta" at bounding box center [478, 33] width 56 height 7
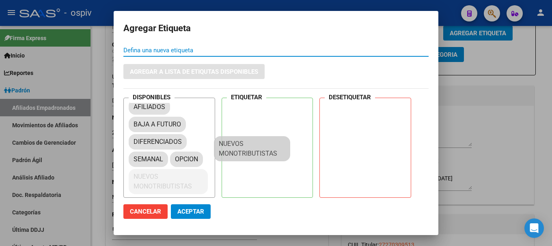
scroll to position [11, 0]
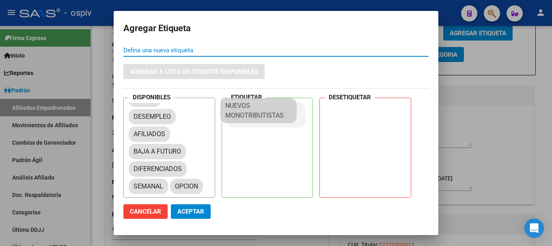
drag, startPoint x: 158, startPoint y: 182, endPoint x: 251, endPoint y: 110, distance: 116.9
click at [190, 217] on button "Aceptar" at bounding box center [191, 212] width 40 height 15
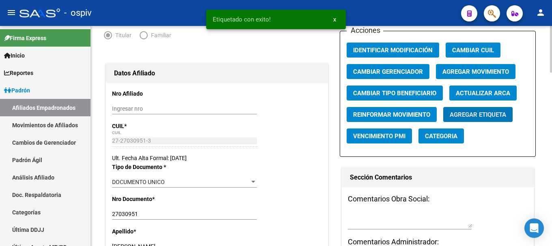
scroll to position [0, 0]
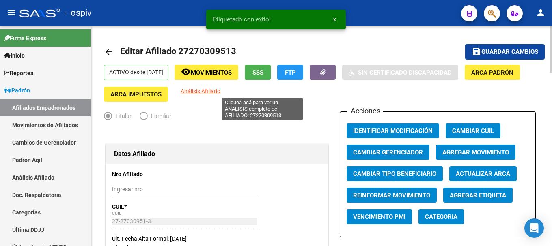
click at [220, 92] on span "Análisis Afiliado" at bounding box center [201, 91] width 40 height 6
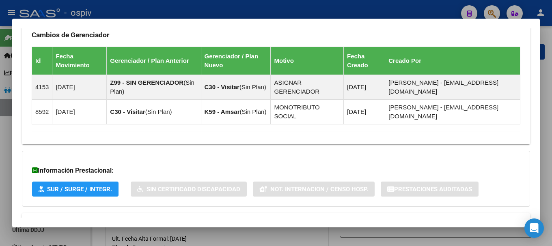
scroll to position [520, 0]
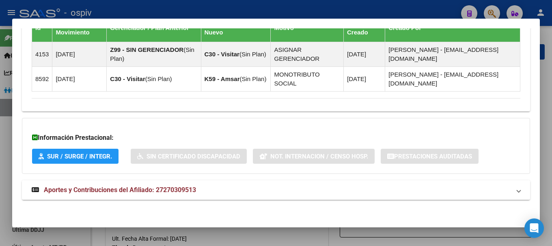
click at [198, 196] on mat-expansion-panel-header "Aportes y Contribuciones del Afiliado: 27270309513" at bounding box center [276, 190] width 508 height 19
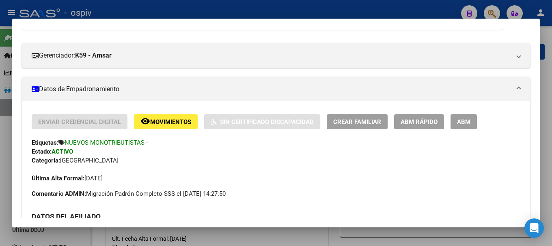
scroll to position [73, 0]
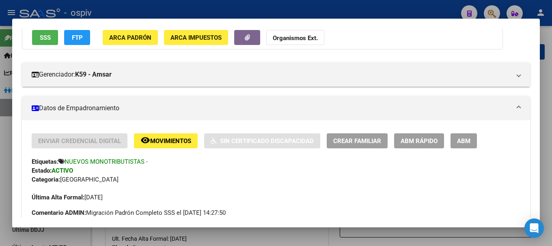
click at [165, 138] on span "Movimientos" at bounding box center [170, 141] width 41 height 7
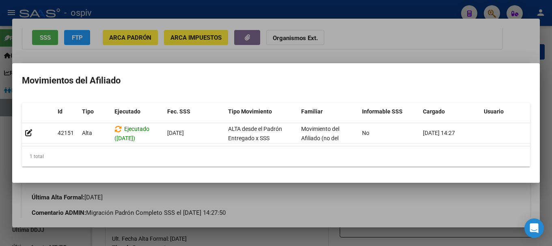
click at [0, 162] on div at bounding box center [276, 123] width 552 height 246
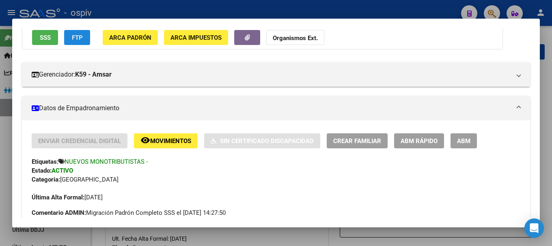
click at [72, 35] on span "FTP" at bounding box center [77, 37] width 11 height 7
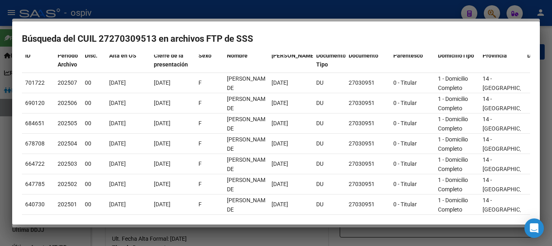
scroll to position [92, 0]
